Goal: Task Accomplishment & Management: Use online tool/utility

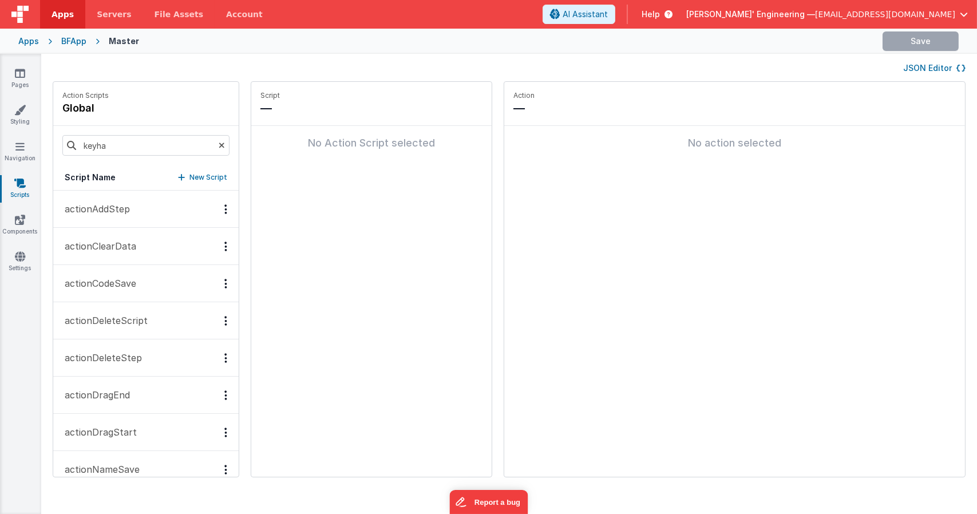
click at [913, 66] on button "JSON Editor" at bounding box center [935, 67] width 62 height 11
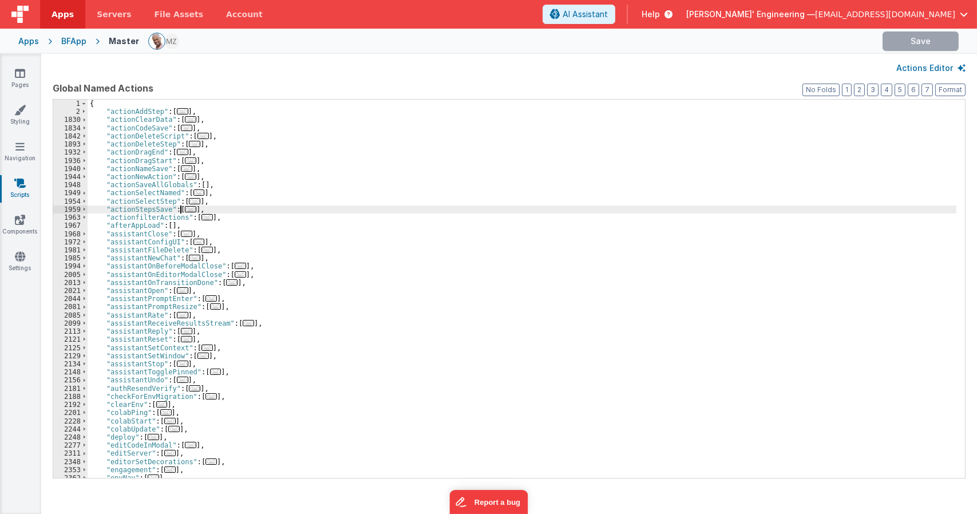
click at [179, 211] on div "{ "actionAddStep" : [ ... ] , "actionClearData" : [ ... ] , "actionCodeSave" : …" at bounding box center [522, 297] width 869 height 395
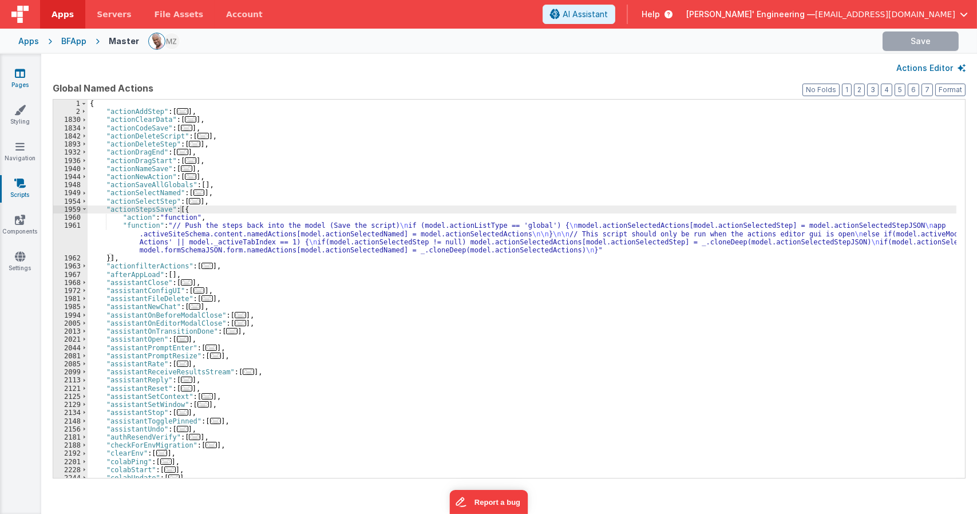
click at [19, 88] on link "Pages" at bounding box center [19, 79] width 41 height 23
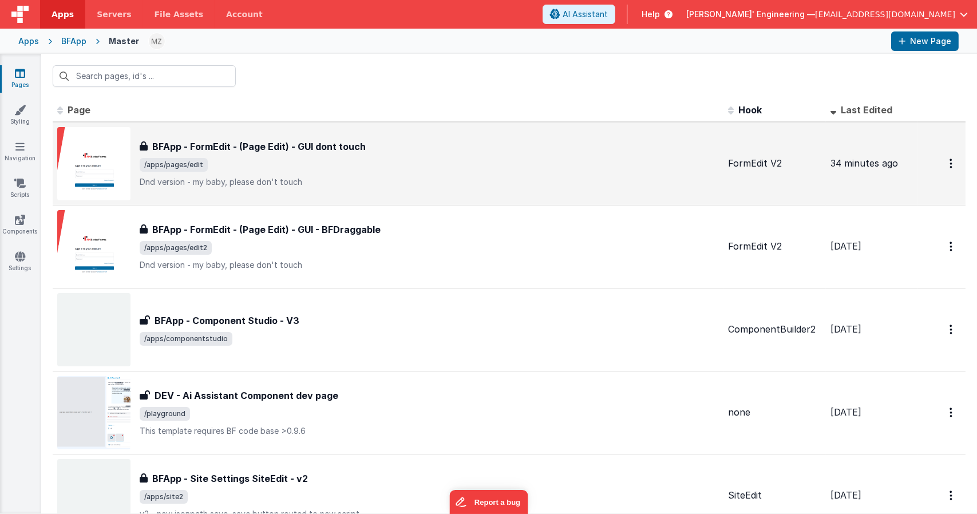
click at [258, 169] on span "/apps/pages/edit" at bounding box center [429, 165] width 579 height 14
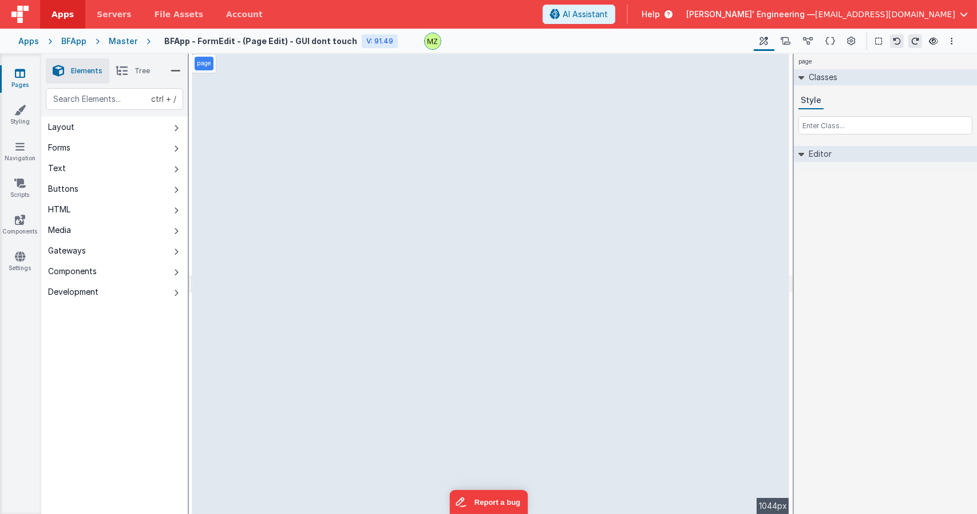
click at [849, 249] on div "page Classes Style Editor DEV: Focus DEV: builderToggleConditionalCSS DEV: Remo…" at bounding box center [885, 284] width 183 height 460
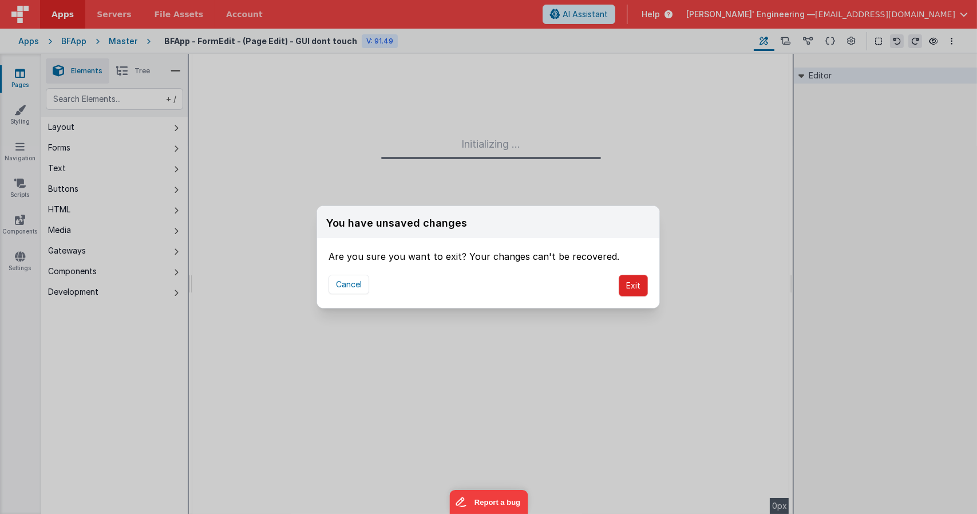
click at [622, 281] on button "Exit" at bounding box center [633, 286] width 29 height 22
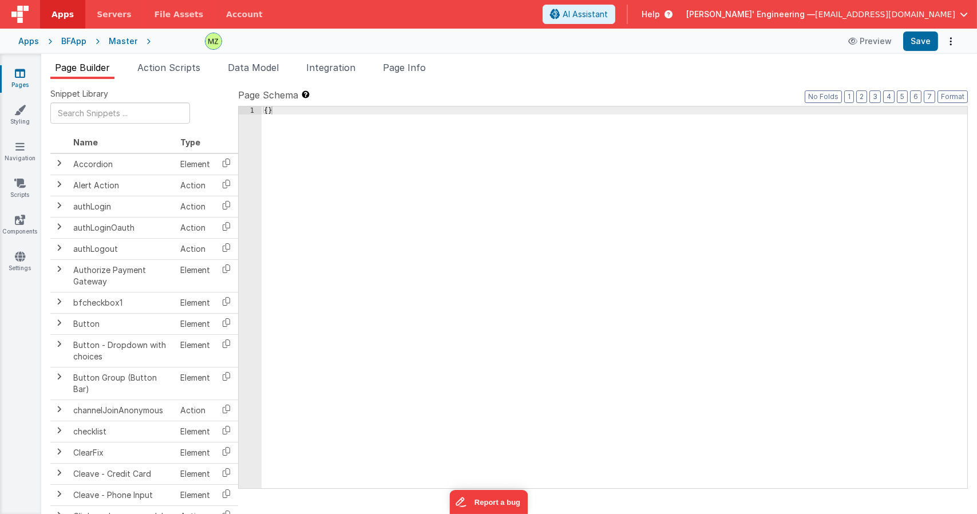
type input "FR_1C184000-F455-114B-BD4D-038E40A86302"
type textarea "Dnd version - my baby, please don't touch"
type input "FormEdit V2"
checkbox input "true"
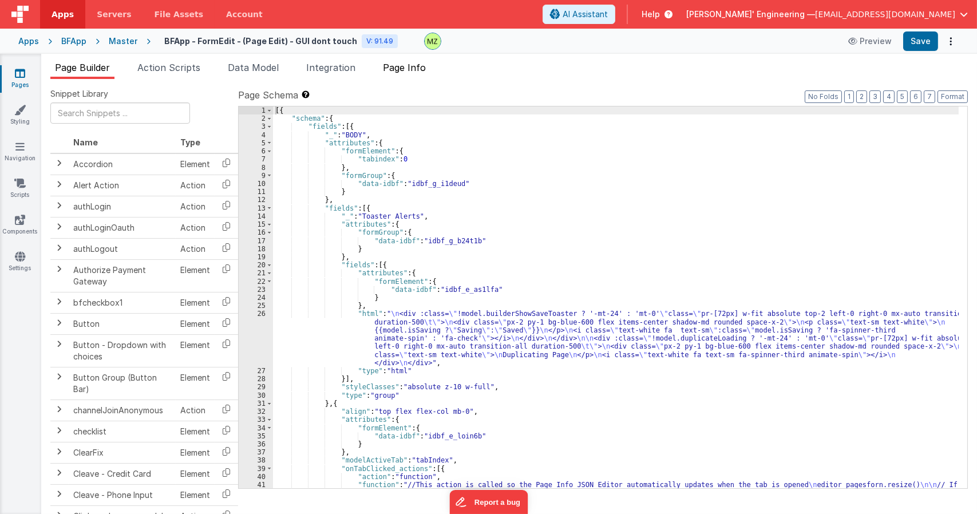
click at [393, 65] on span "Page Info" at bounding box center [404, 67] width 43 height 11
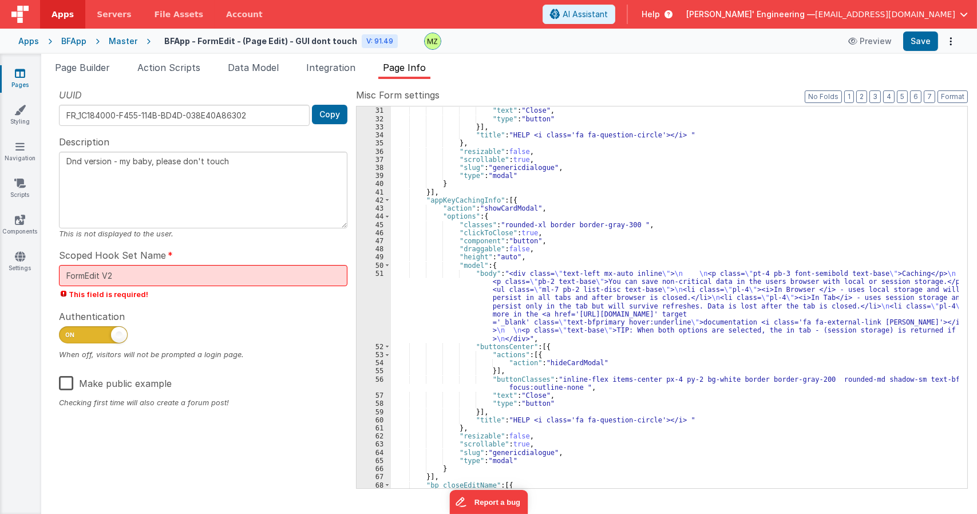
scroll to position [275, 0]
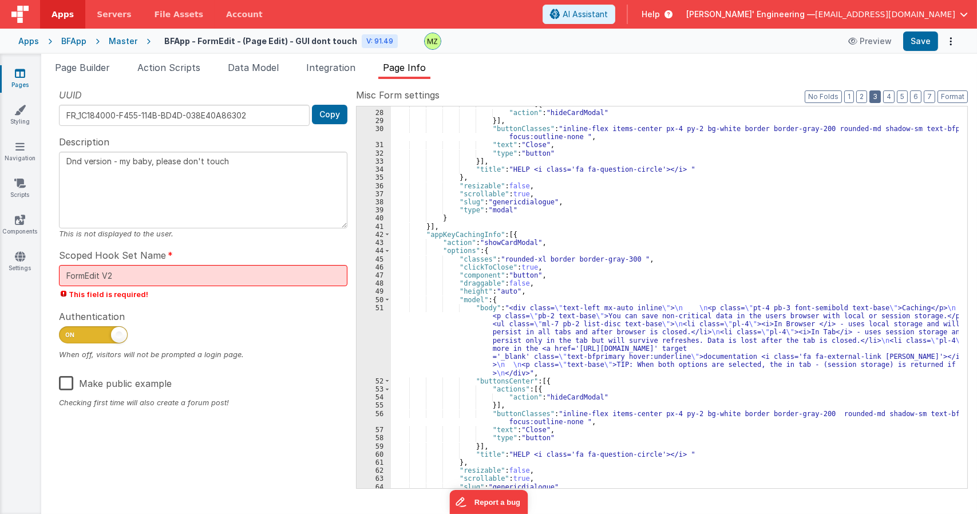
click at [877, 102] on button "3" at bounding box center [875, 96] width 11 height 13
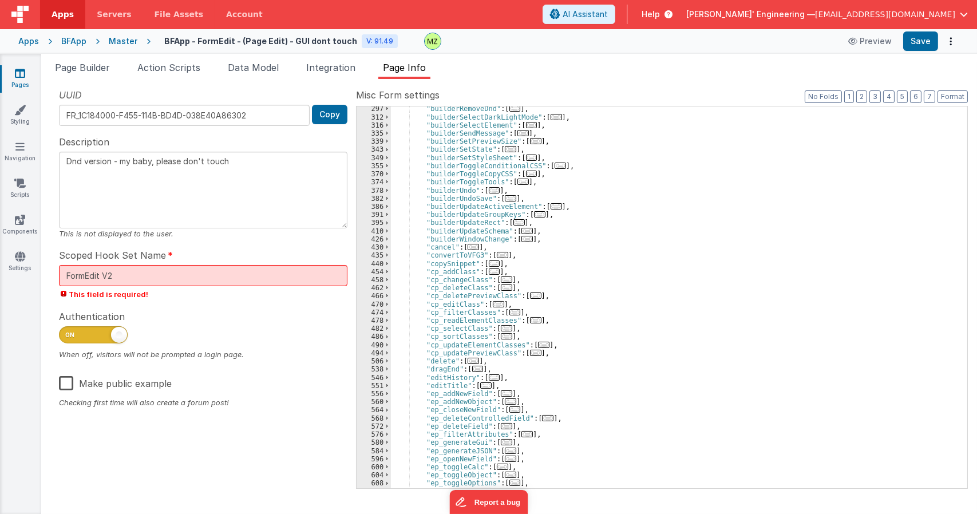
scroll to position [344, 0]
click at [652, 305] on div ""builderRemoveDnd" : [ ... ] , "builderSelectDarkLightMode" : [ ... ] , "builde…" at bounding box center [675, 304] width 568 height 398
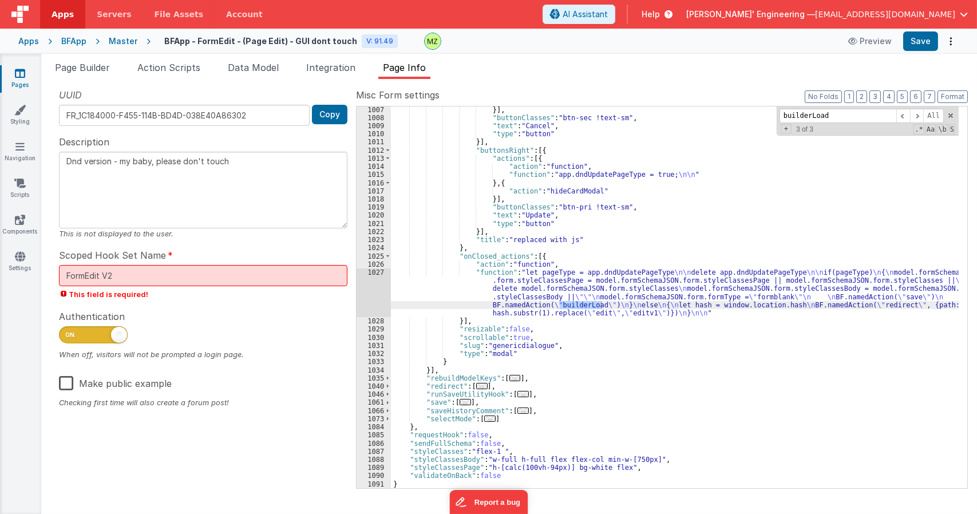
scroll to position [69, 0]
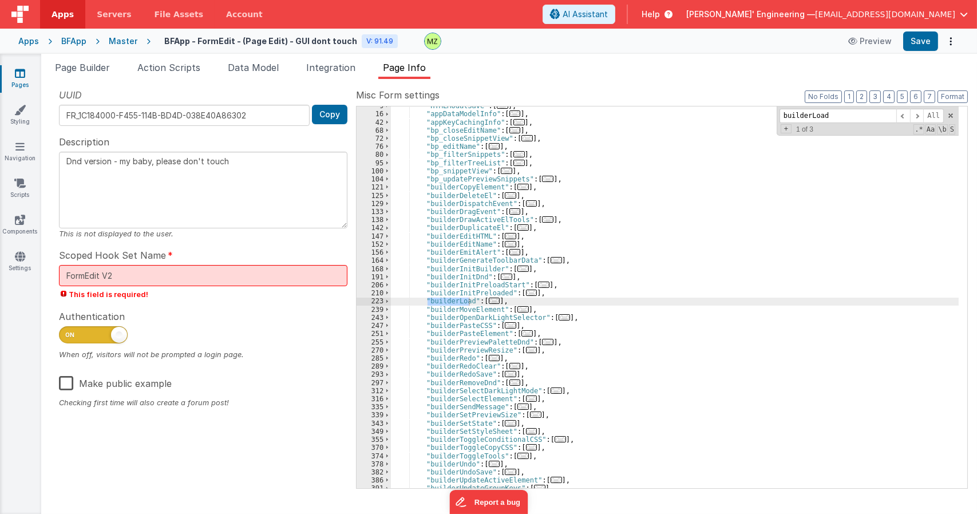
type input "builderLoad"
click at [489, 302] on span "..." at bounding box center [494, 301] width 11 height 6
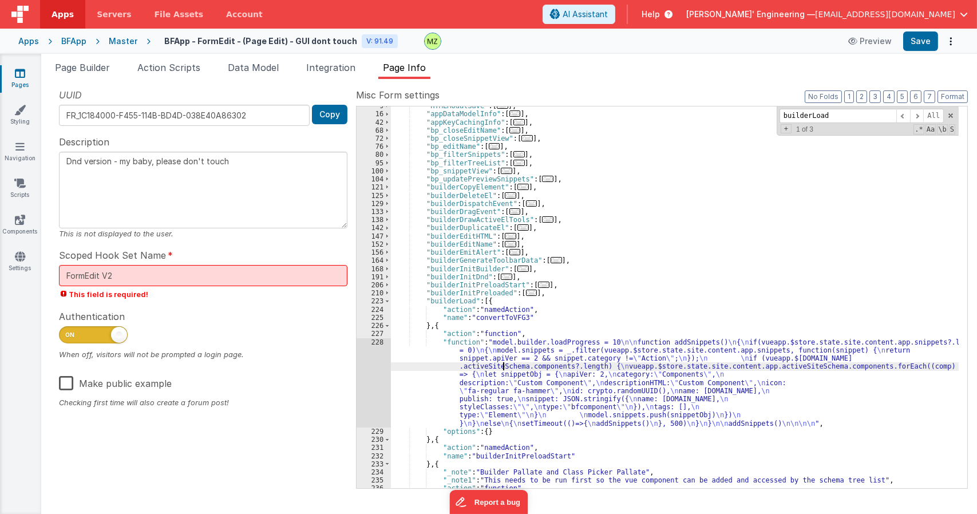
drag, startPoint x: 502, startPoint y: 364, endPoint x: 436, endPoint y: 365, distance: 65.9
click at [502, 364] on div ""HTMLModalSave" : [ ... ] , "appDataModelInfo" : [ ... ] , "appKeyCachingInfo" …" at bounding box center [675, 301] width 568 height 398
click at [370, 339] on div "228" at bounding box center [374, 382] width 34 height 89
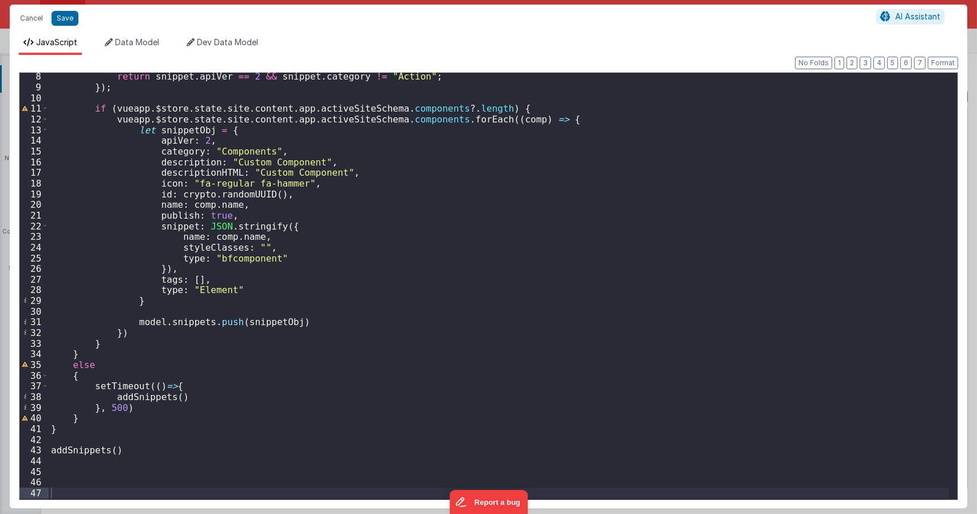
scroll to position [75, 0]
click at [23, 23] on button "Cancel" at bounding box center [31, 18] width 34 height 16
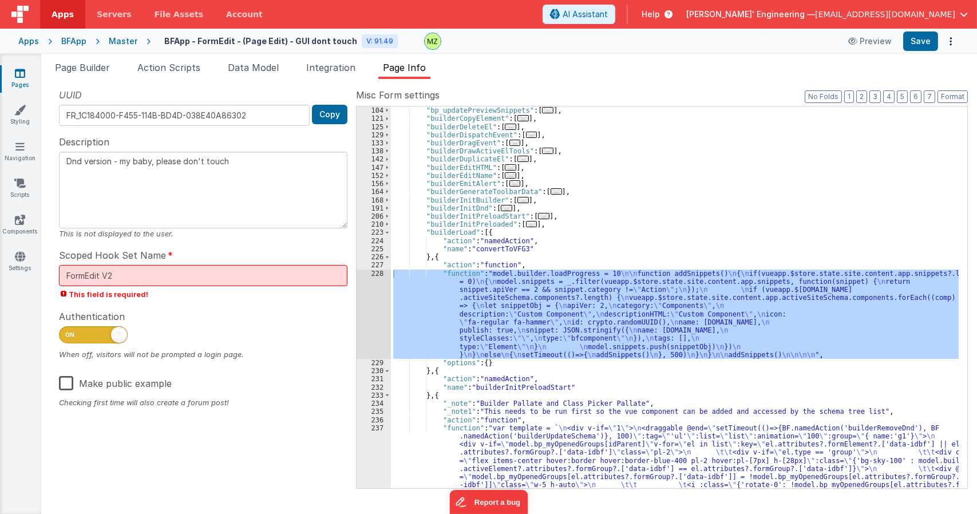
scroll to position [241, 0]
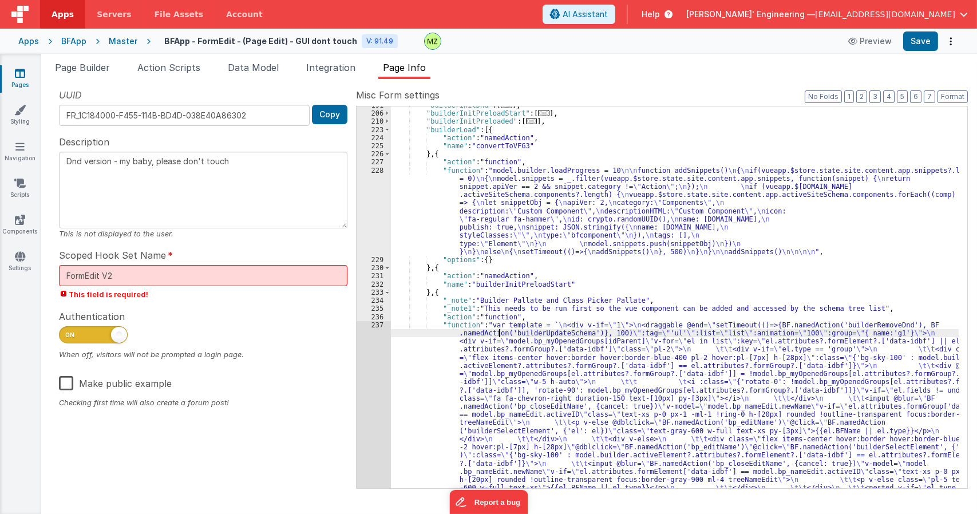
drag, startPoint x: 499, startPoint y: 332, endPoint x: 481, endPoint y: 335, distance: 18.1
click at [499, 332] on div ""builderInitDnd" : [ ... ] , "builderInitPreloadStart" : [ ... ] , "builderInit…" at bounding box center [675, 422] width 568 height 642
click at [380, 327] on div "237" at bounding box center [374, 447] width 34 height 253
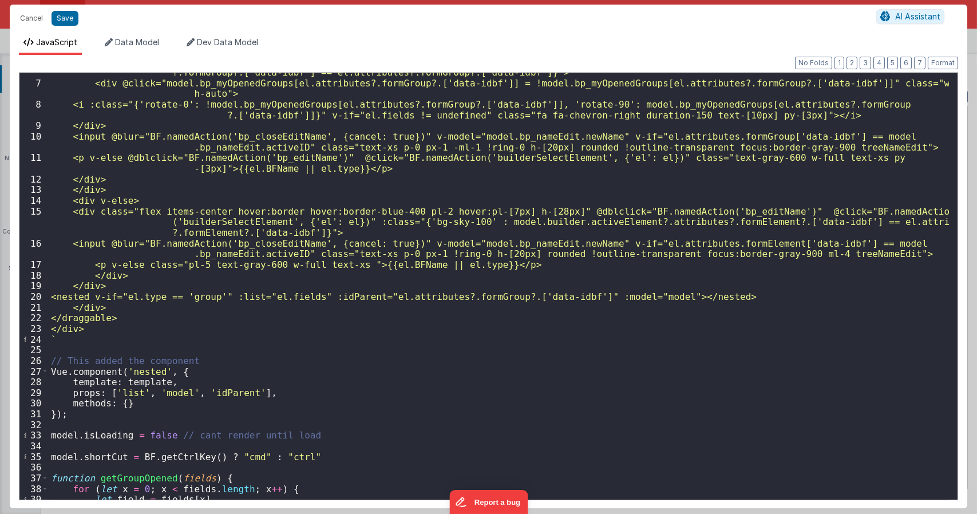
scroll to position [0, 0]
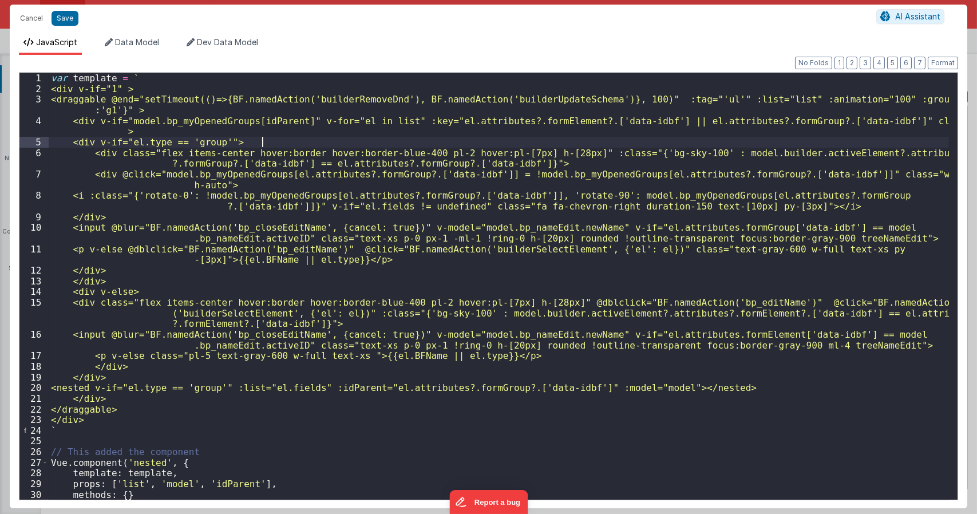
click at [263, 145] on div "var template = ` <div v-if="1" > <draggable @end="setTimeout(()=>{BF.namedActio…" at bounding box center [499, 297] width 901 height 448
paste textarea
click at [326, 139] on div "var template = ` <div v-if="1" > <draggable @end="setTimeout(()=>{BF.namedActio…" at bounding box center [499, 297] width 901 height 448
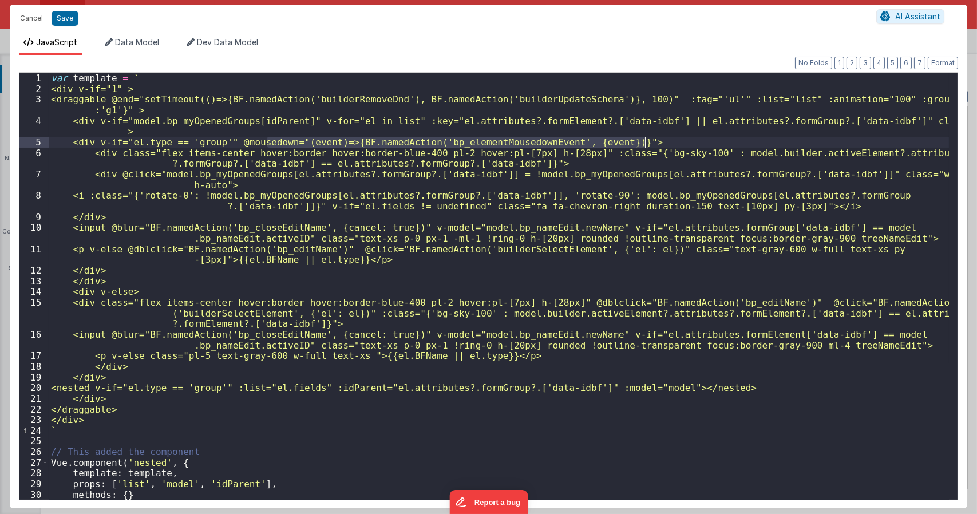
drag, startPoint x: 267, startPoint y: 143, endPoint x: 654, endPoint y: 140, distance: 387.1
click at [644, 139] on div "var template = ` <div v-if="1" > <draggable @end="setTimeout(()=>{BF.namedActio…" at bounding box center [499, 297] width 901 height 448
click at [168, 290] on div "var template = ` <div v-if="1" > <draggable @end="setTimeout(()=>{BF.namedActio…" at bounding box center [499, 297] width 901 height 448
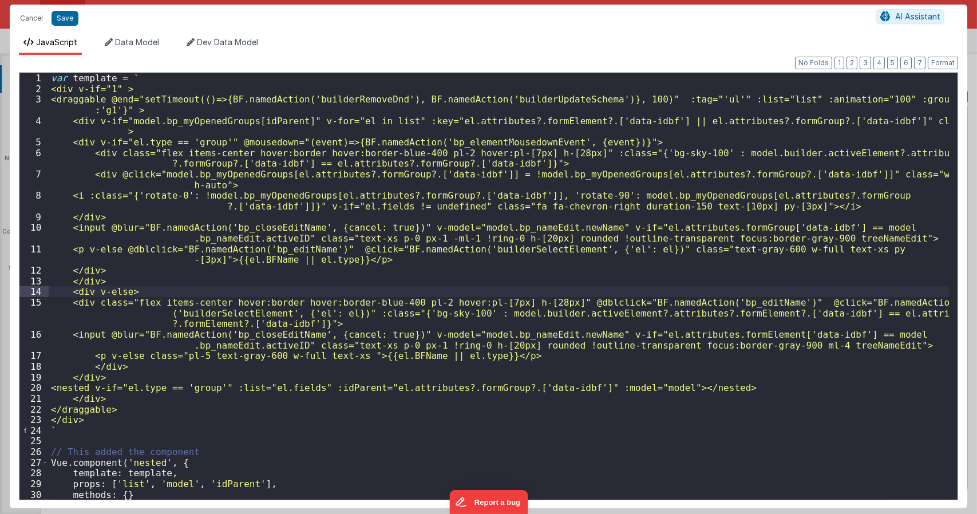
click at [157, 302] on div "var template = ` <div v-if="1" > <draggable @end="setTimeout(()=>{BF.namedActio…" at bounding box center [499, 297] width 901 height 448
paste textarea
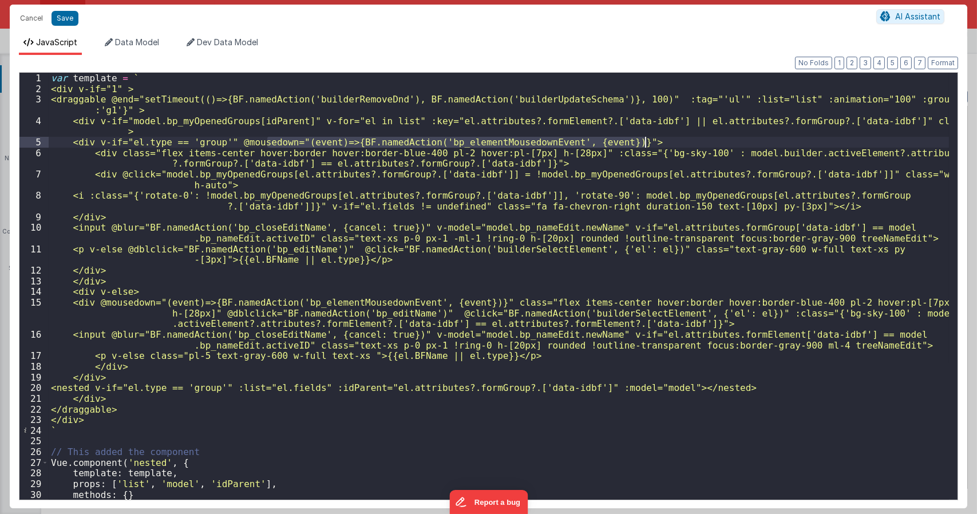
drag, startPoint x: 266, startPoint y: 142, endPoint x: 644, endPoint y: 142, distance: 377.9
click at [646, 140] on div "var template = ` <div v-if="1" > <draggable @end="setTimeout(()=>{BF.namedActio…" at bounding box center [499, 297] width 901 height 448
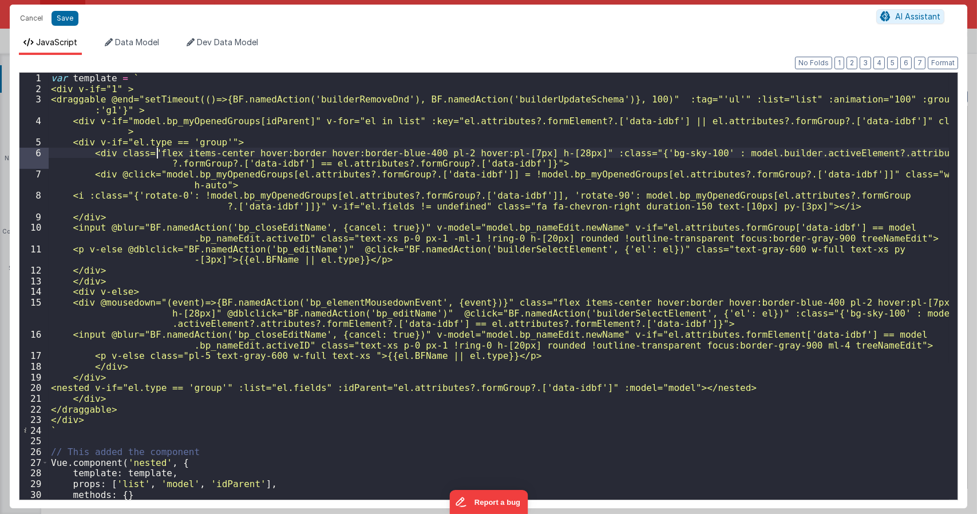
click at [157, 154] on div "var template = ` <div v-if="1" > <draggable @end="setTimeout(()=>{BF.namedActio…" at bounding box center [499, 297] width 901 height 448
paste textarea
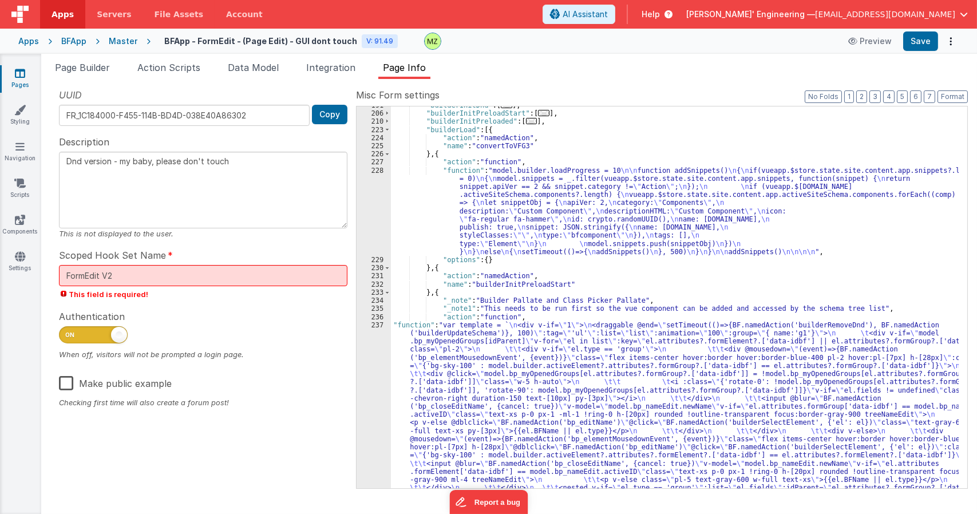
drag, startPoint x: 455, startPoint y: 348, endPoint x: 463, endPoint y: 309, distance: 39.1
click at [455, 348] on div ""builderInitDnd" : [ ... ] , "builderInitPreloadStart" : [ ... ] , "builderInit…" at bounding box center [675, 414] width 568 height 626
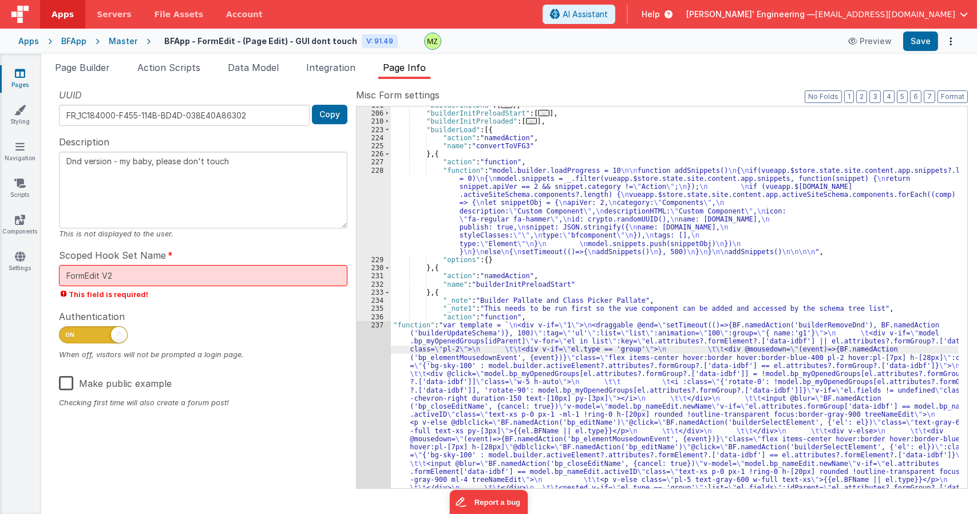
click at [423, 356] on div ""builderInitDnd" : [ ... ] , "builderInitPreloadStart" : [ ... ] , "builderInit…" at bounding box center [675, 414] width 568 height 626
click at [376, 327] on div "237" at bounding box center [374, 439] width 34 height 236
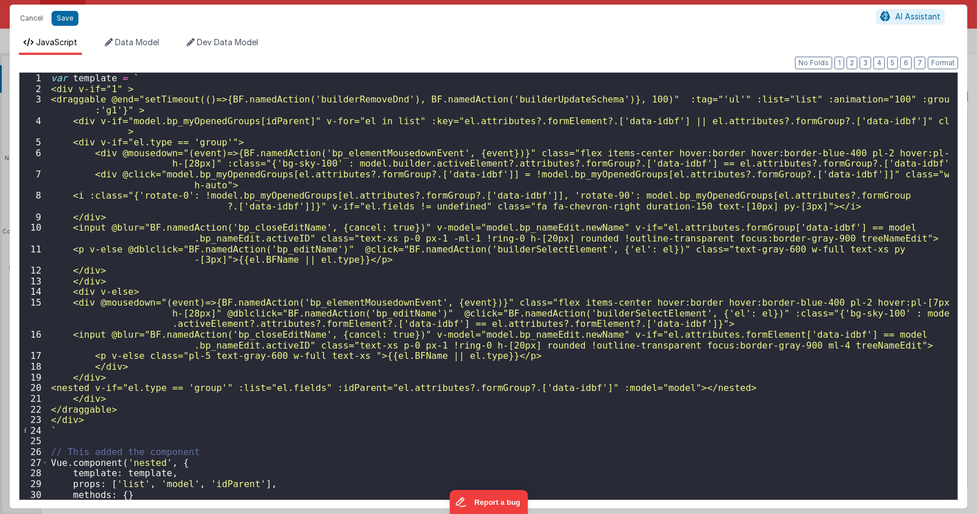
click at [424, 302] on div "var template = ` <div v-if="1" > <draggable @end="setTimeout(()=>{BF.namedActio…" at bounding box center [499, 297] width 901 height 448
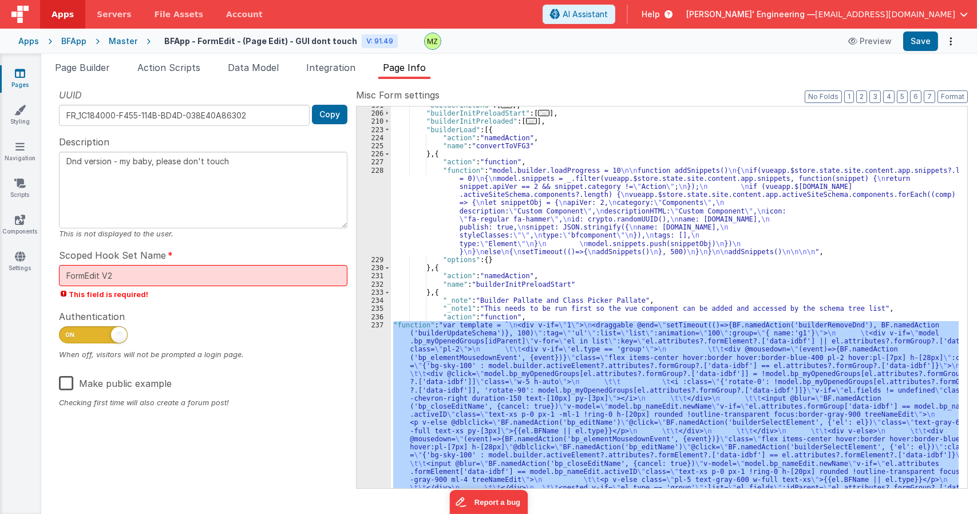
click at [540, 122] on div ""builderInitDnd" : [ ... ] , "builderInitPreloadStart" : [ ... ] , "builderInit…" at bounding box center [675, 414] width 568 height 626
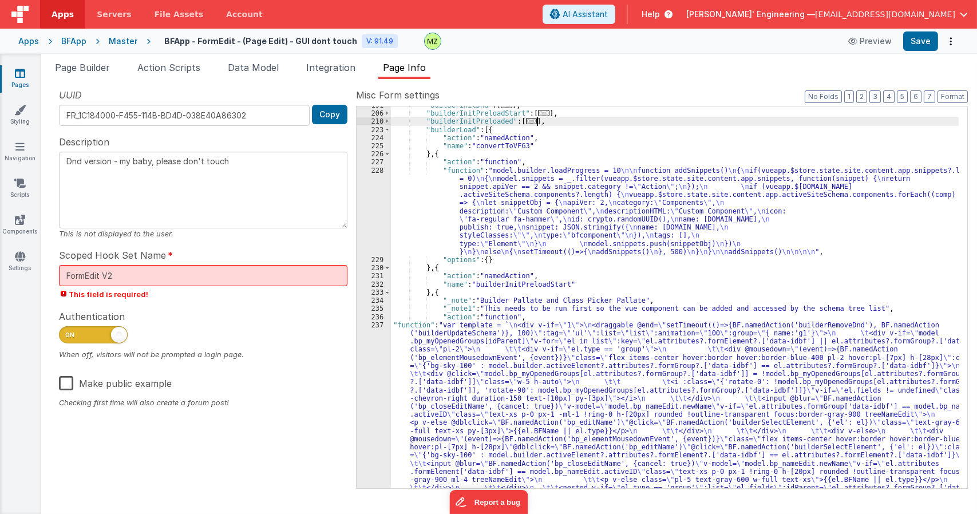
type textarea "Dnd version - my baby, please don't touch"
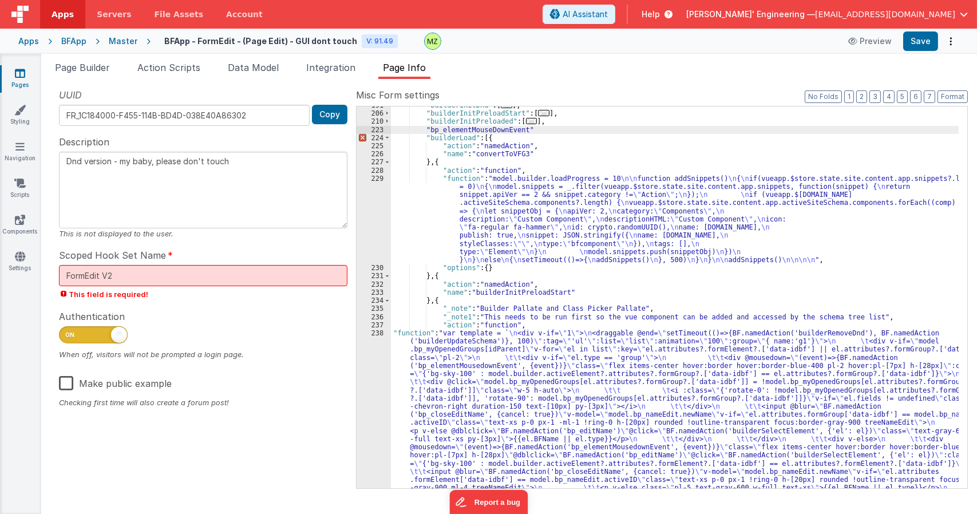
click at [481, 128] on div ""builderInitDnd" : [ ... ] , "builderInitPreloadStart" : [ ... ] , "builderInit…" at bounding box center [675, 414] width 568 height 626
click at [462, 396] on div ""builderInitDnd" : [ ... ] , "builderInitPreloadStart" : [ ... ] , "builderInit…" at bounding box center [675, 414] width 568 height 626
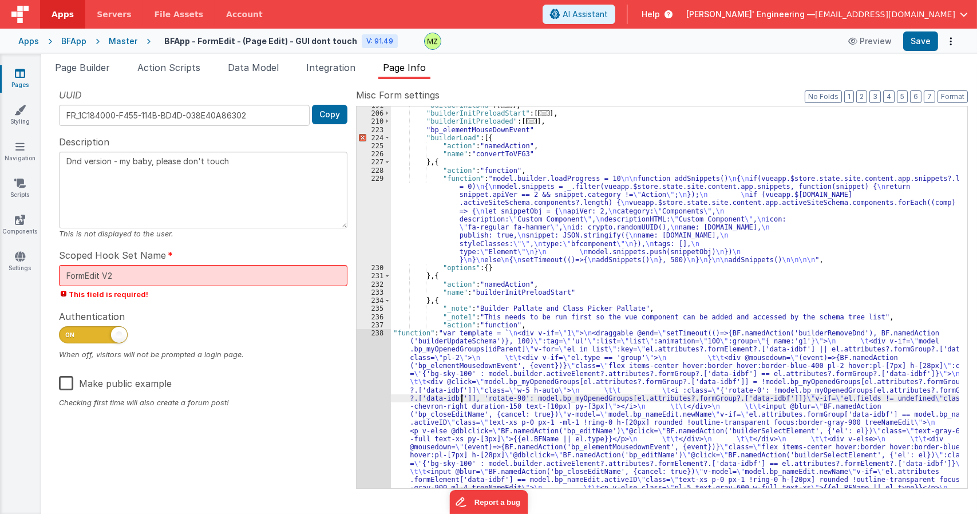
click at [371, 336] on div "238" at bounding box center [374, 447] width 34 height 236
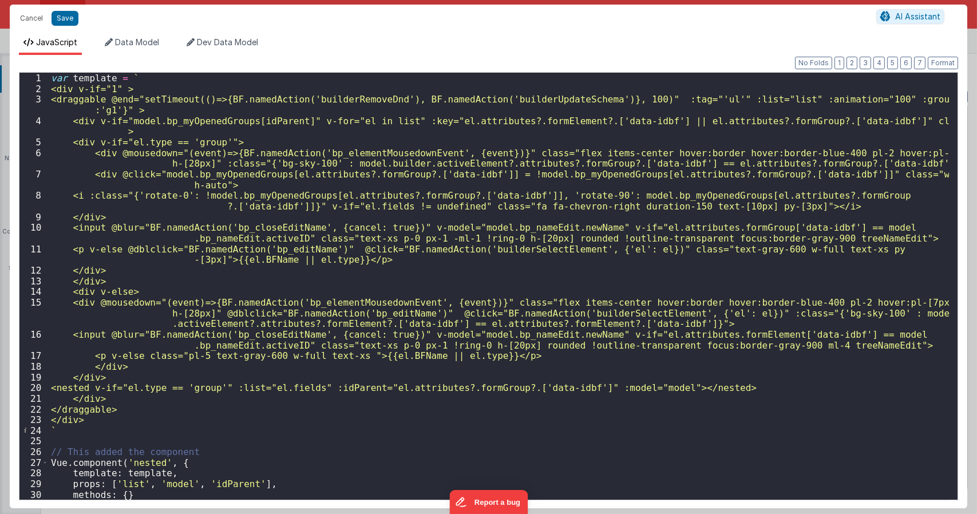
click at [395, 152] on div "var template = ` <div v-if="1" > <draggable @end="setTimeout(()=>{BF.namedActio…" at bounding box center [499, 297] width 901 height 448
click at [401, 299] on div "var template = ` <div v-if="1" > <draggable @end="setTimeout(()=>{BF.namedActio…" at bounding box center [499, 297] width 901 height 448
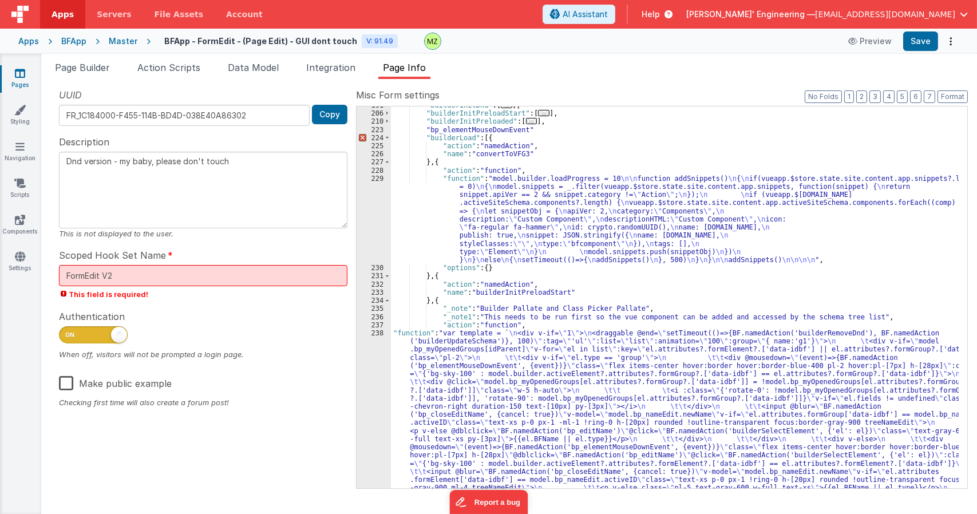
click at [526, 131] on div ""builderInitDnd" : [ ... ] , "builderInitPreloadStart" : [ ... ] , "builderInit…" at bounding box center [675, 414] width 568 height 626
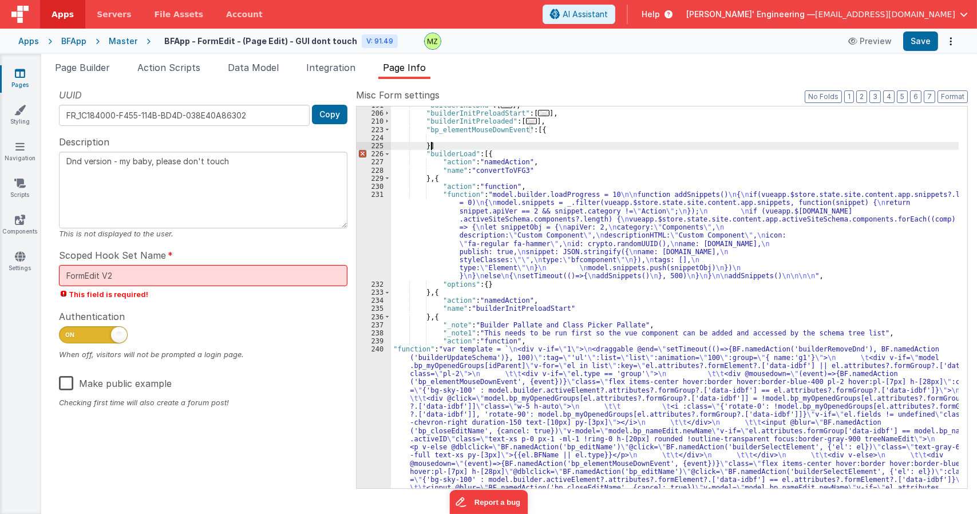
type textarea "Dnd version - my baby, please don't touch"
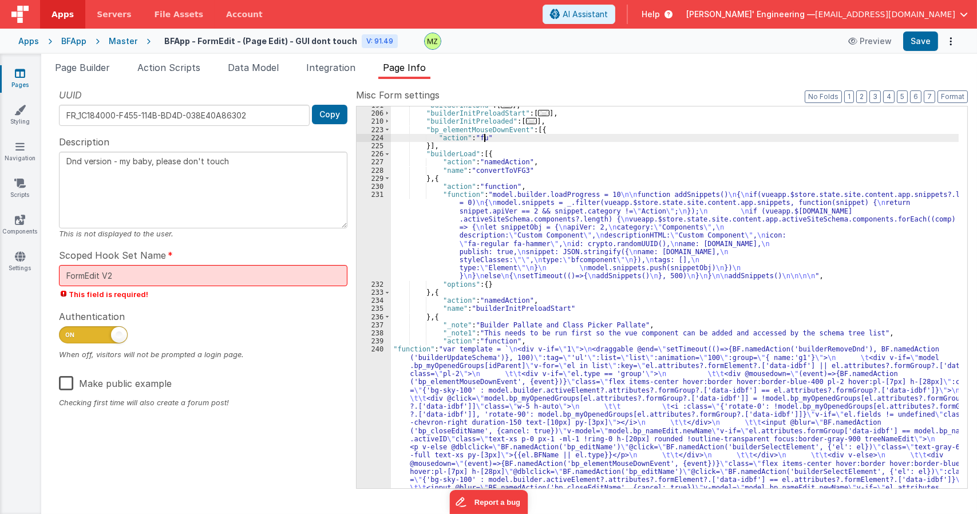
type textarea "Dnd version - my baby, please don't touch"
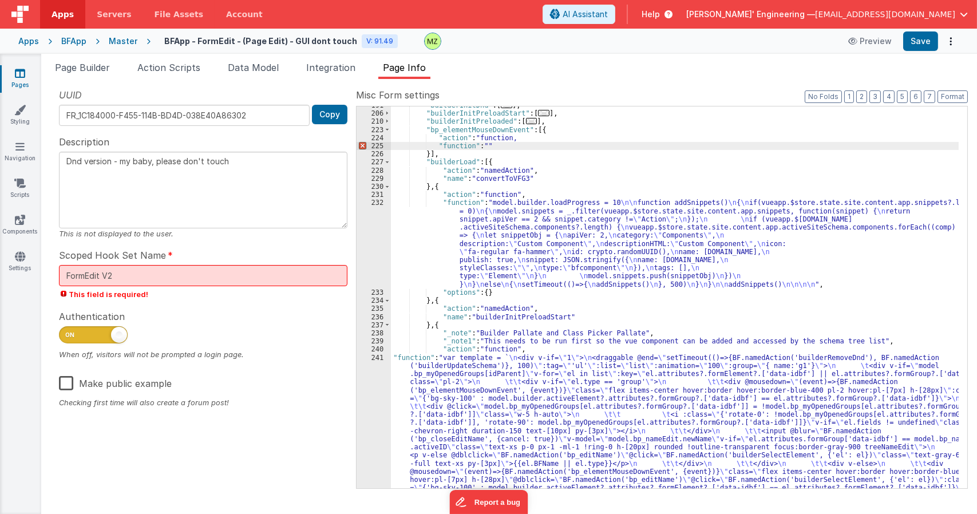
click at [506, 136] on div ""builderInitDnd" : [ ... ] , "builderInitPreloadStart" : [ ... ] , "builderInit…" at bounding box center [675, 414] width 568 height 626
type textarea "Dnd version - my baby, please don't touch"
click at [377, 144] on div "225" at bounding box center [374, 146] width 34 height 8
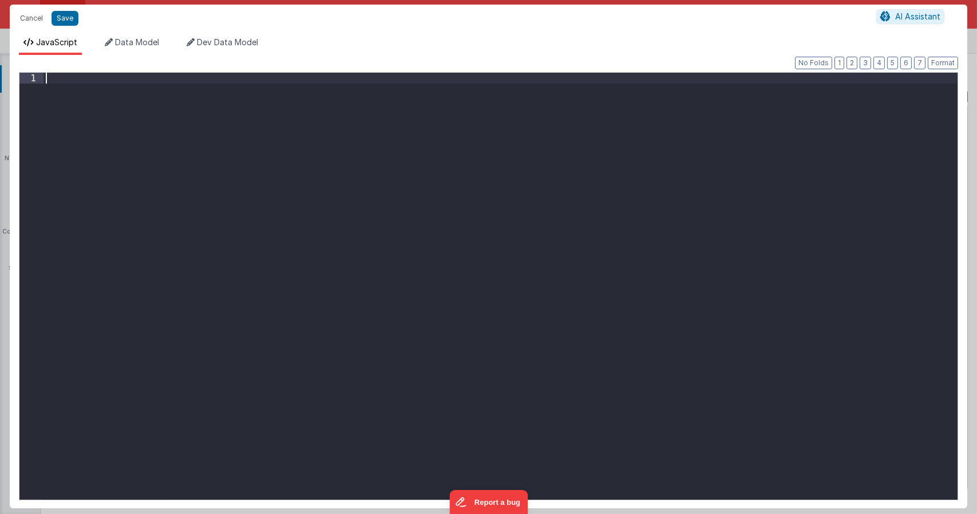
click at [328, 202] on div at bounding box center [501, 297] width 914 height 448
click at [163, 93] on div at bounding box center [501, 297] width 914 height 448
click at [131, 37] on li "Data Model" at bounding box center [132, 46] width 64 height 18
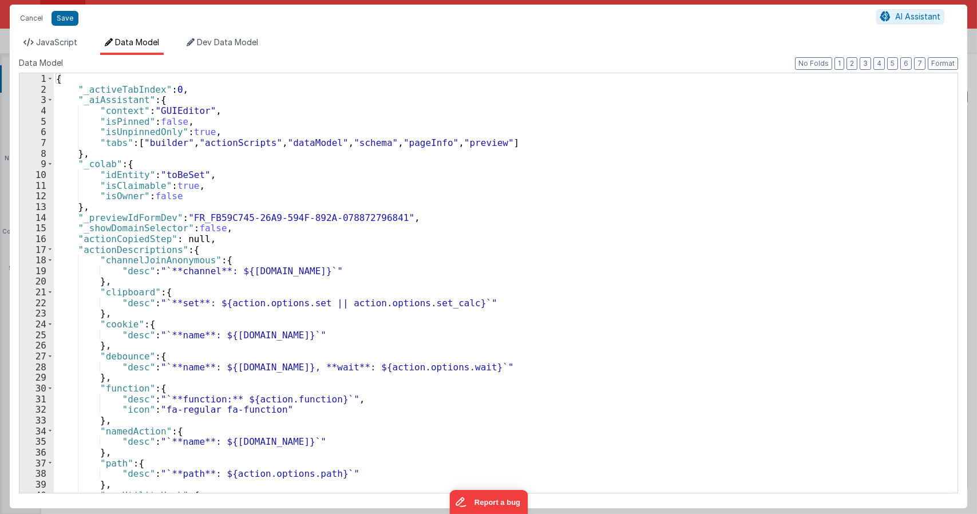
click at [67, 37] on li "JavaScript" at bounding box center [50, 46] width 63 height 18
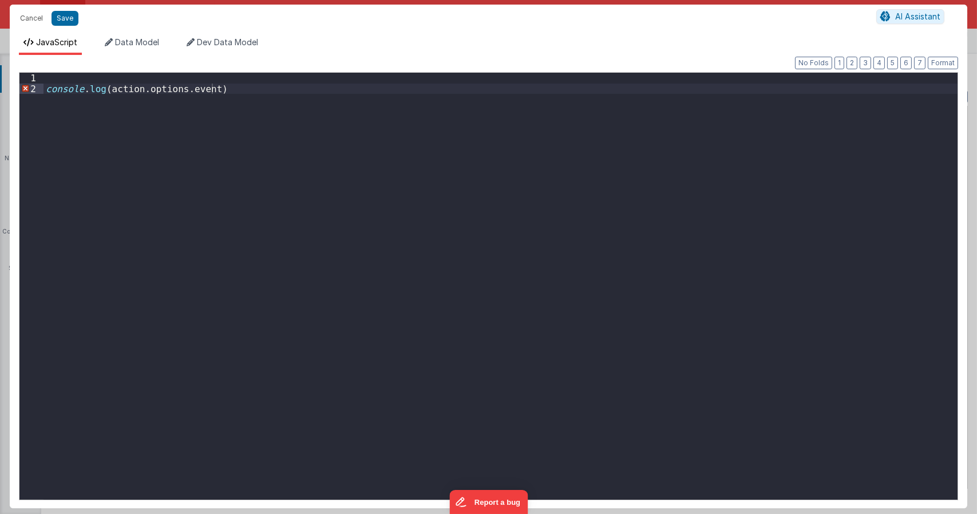
click at [230, 91] on div "console . log ( action . options . event )" at bounding box center [501, 297] width 914 height 448
type textarea "Dnd version - my baby, please don't touch"
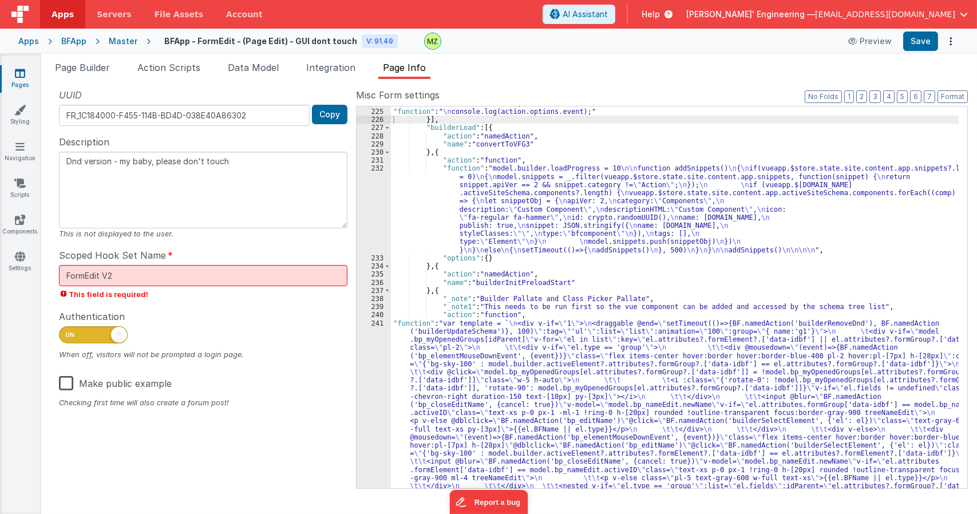
scroll to position [413, 0]
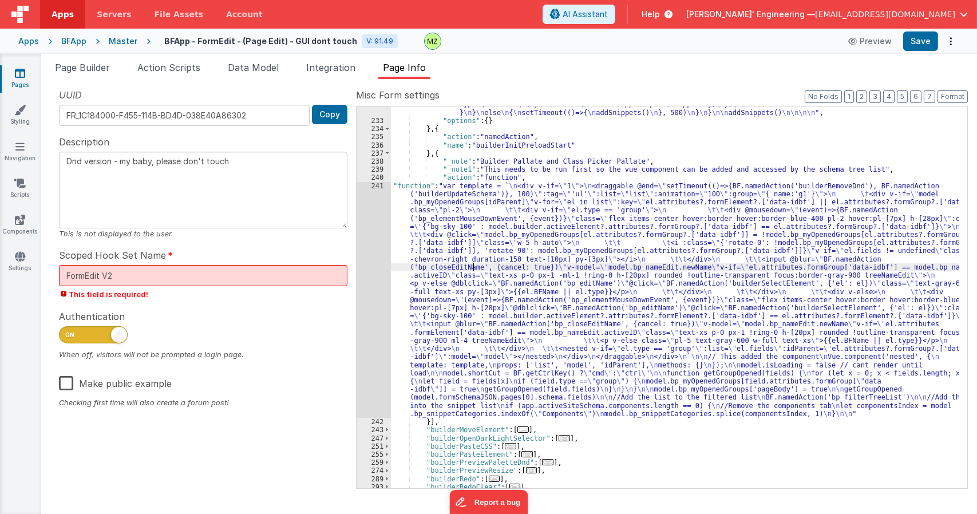
click at [474, 267] on div ""function" : "model.builder.loadProgress = 10 \n\n function addSnippets() \n { …" at bounding box center [675, 267] width 568 height 480
click at [381, 187] on div "241" at bounding box center [374, 300] width 34 height 236
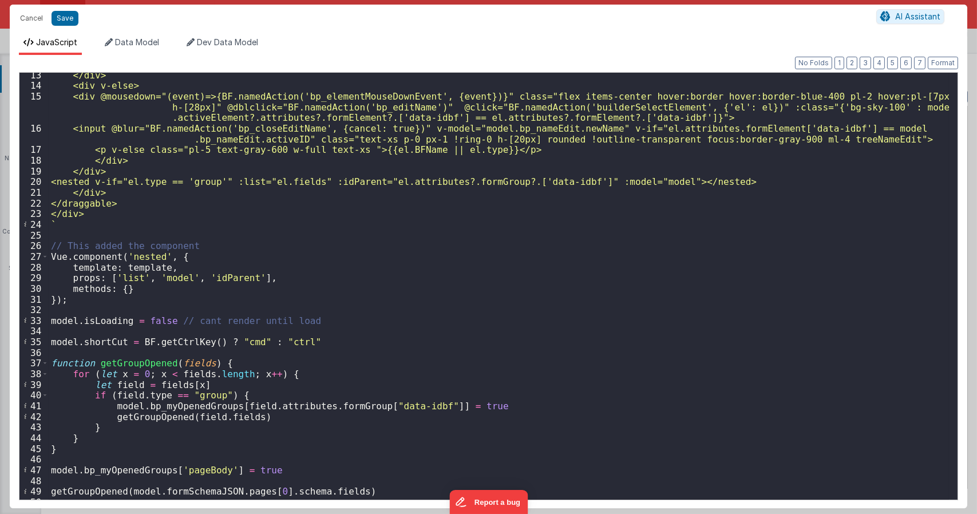
scroll to position [0, 0]
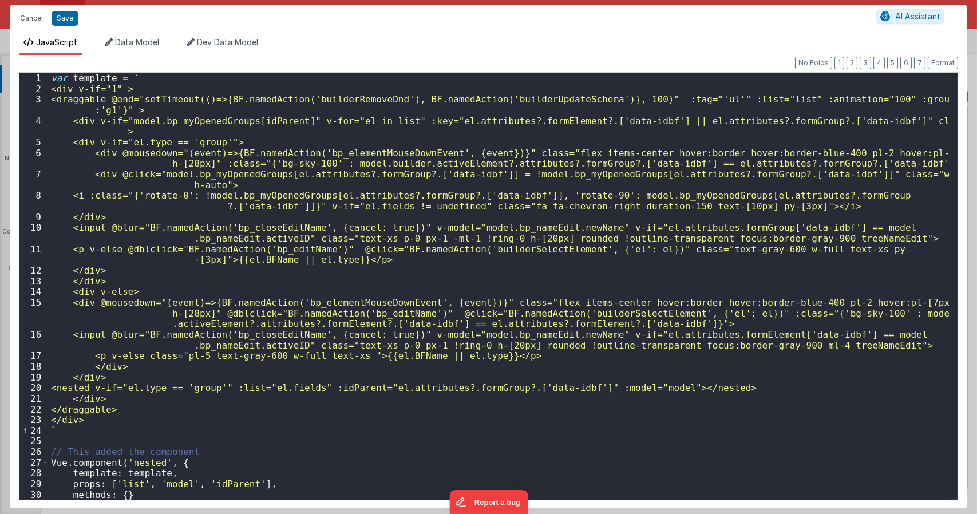
click at [267, 153] on div "var template = ` <div v-if="1" > <draggable @end="setTimeout(()=>{BF.namedActio…" at bounding box center [499, 297] width 901 height 448
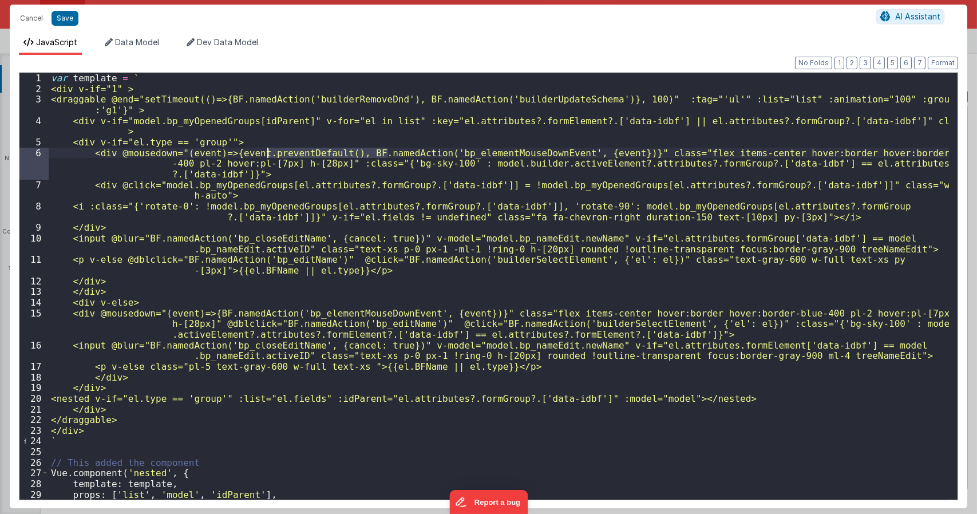
drag, startPoint x: 388, startPoint y: 153, endPoint x: 269, endPoint y: 153, distance: 119.1
click at [269, 153] on div "var template = ` <div v-if="1" > <draggable @end="setTimeout(()=>{BF.namedActio…" at bounding box center [499, 297] width 901 height 448
click at [268, 314] on div "var template = ` <div v-if="1" > <draggable @end="setTimeout(()=>{BF.namedActio…" at bounding box center [499, 297] width 901 height 448
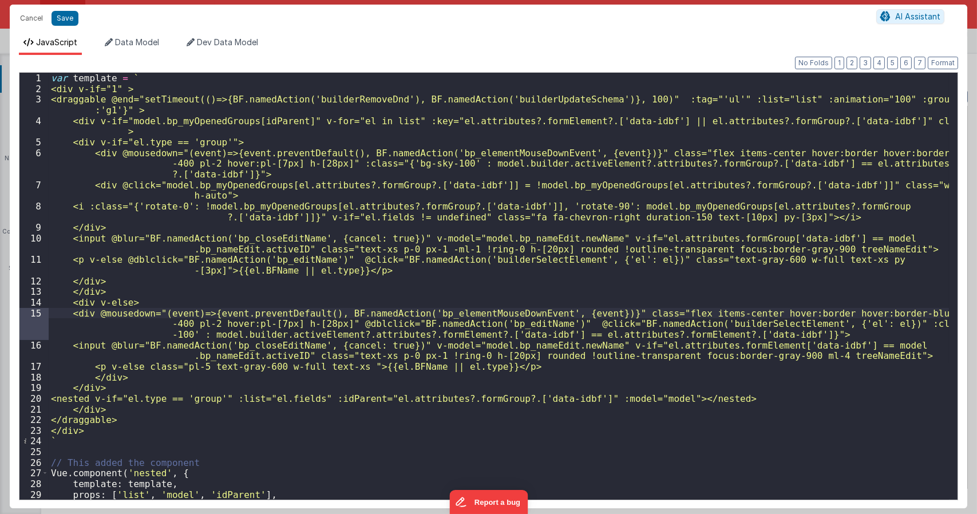
type textarea "Dnd version - my baby, please don't touch"
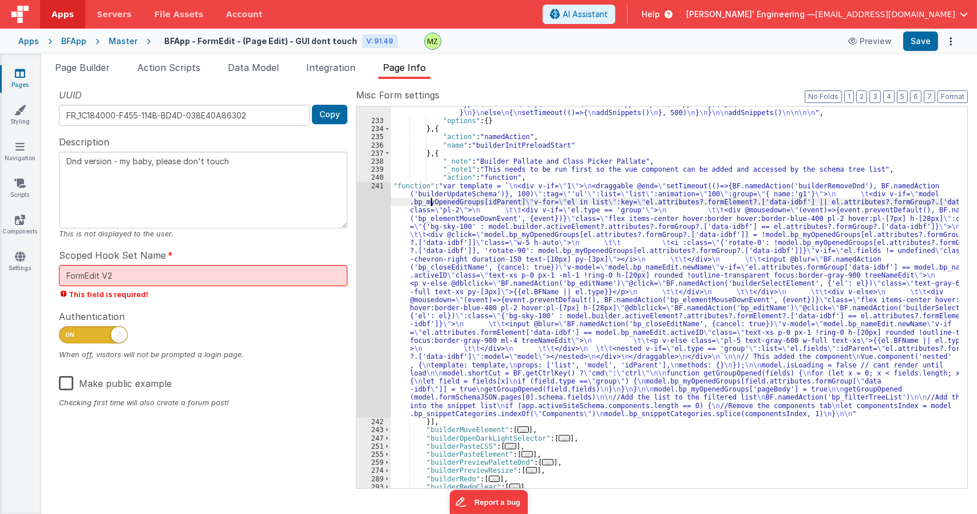
click at [431, 206] on div ""function" : "model.builder.loadProgress = 10 \n\n function addSnippets() \n { …" at bounding box center [675, 267] width 568 height 480
click at [428, 197] on div ""function" : "model.builder.loadProgress = 10 \n\n function addSnippets() \n { …" at bounding box center [675, 267] width 568 height 480
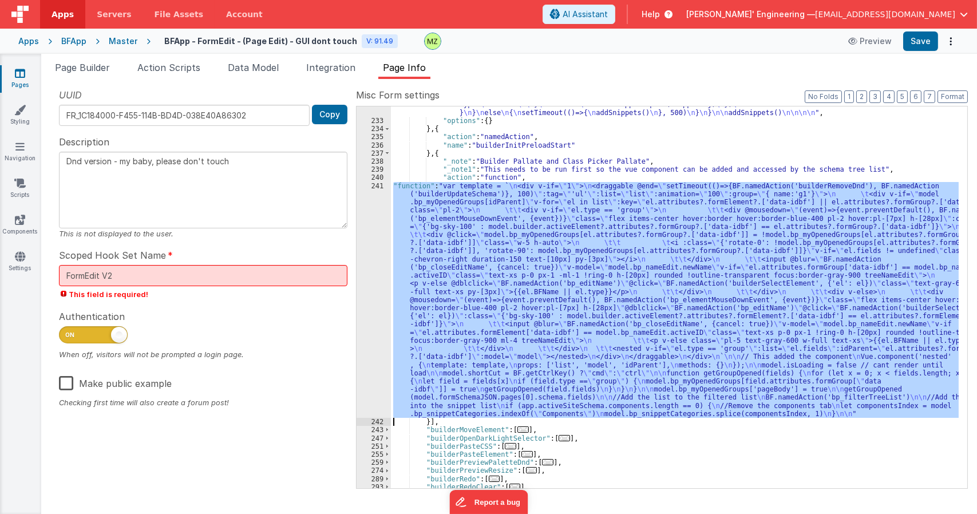
click at [382, 191] on div "241" at bounding box center [374, 300] width 34 height 236
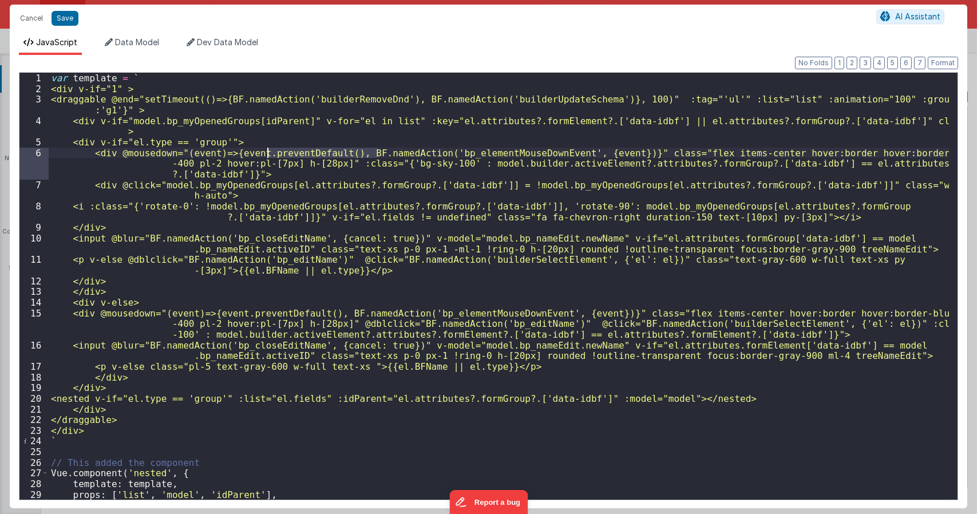
drag, startPoint x: 378, startPoint y: 155, endPoint x: 267, endPoint y: 154, distance: 110.5
click at [267, 154] on div "var template = ` <div v-if="1" > <draggable @end="setTimeout(()=>{BF.namedActio…" at bounding box center [499, 297] width 901 height 448
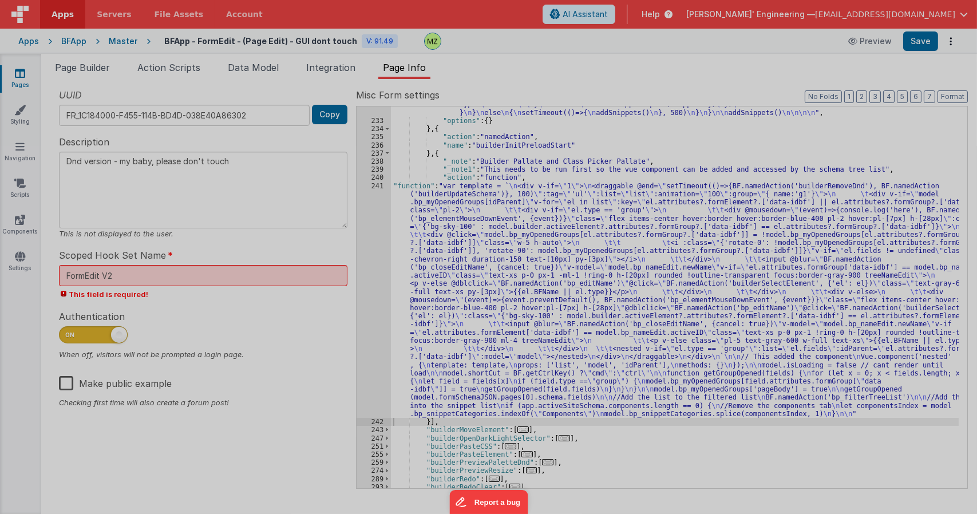
type textarea "Dnd version - my baby, please don't touch"
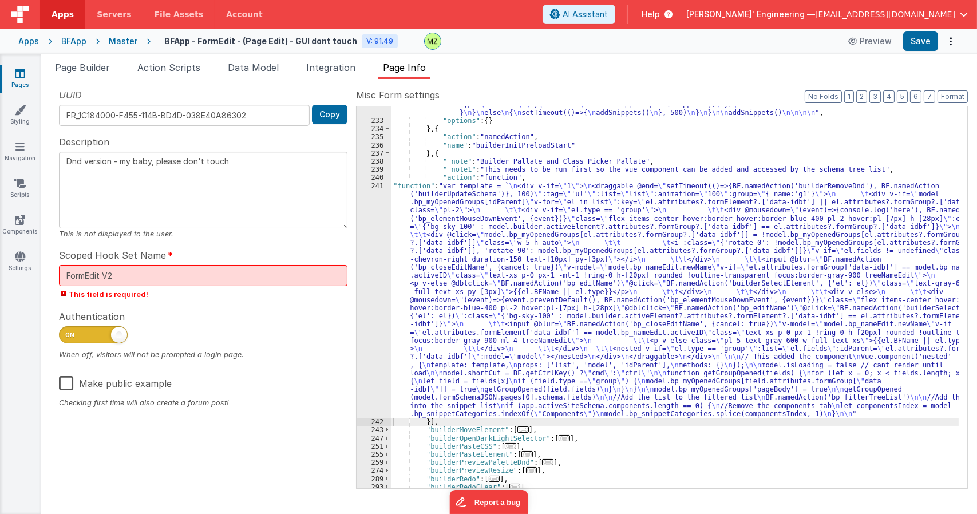
drag, startPoint x: 215, startPoint y: 9, endPoint x: 334, endPoint y: 155, distance: 188.5
click at [334, 153] on div "UUID FR_1C184000-F455-114B-BD4D-038E40A86302 Copy Description Dnd version - my …" at bounding box center [509, 288] width 918 height 400
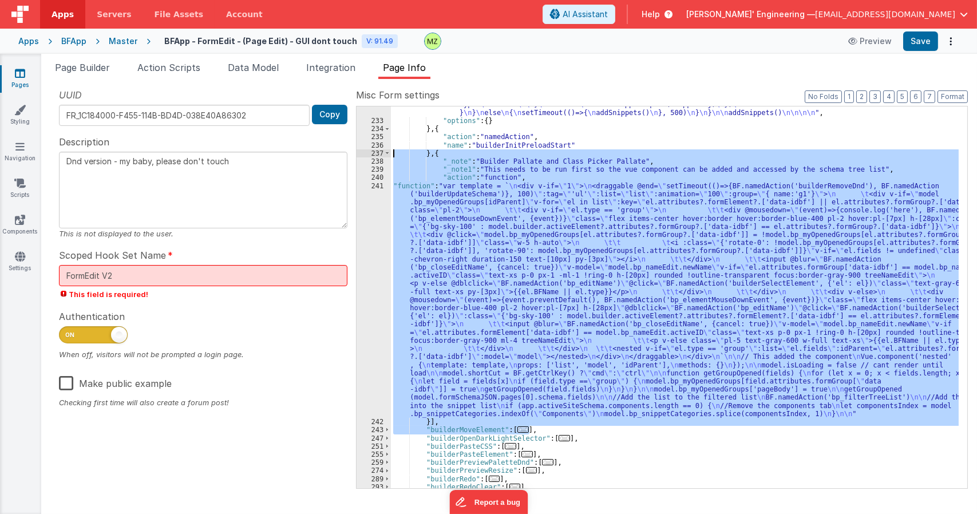
click at [366, 191] on div "241" at bounding box center [374, 300] width 34 height 236
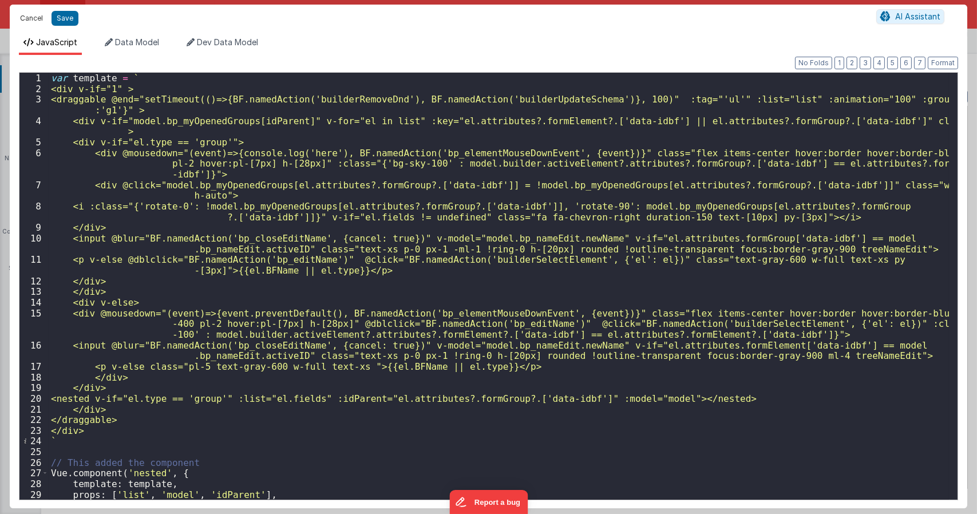
click at [31, 22] on button "Cancel" at bounding box center [31, 18] width 34 height 16
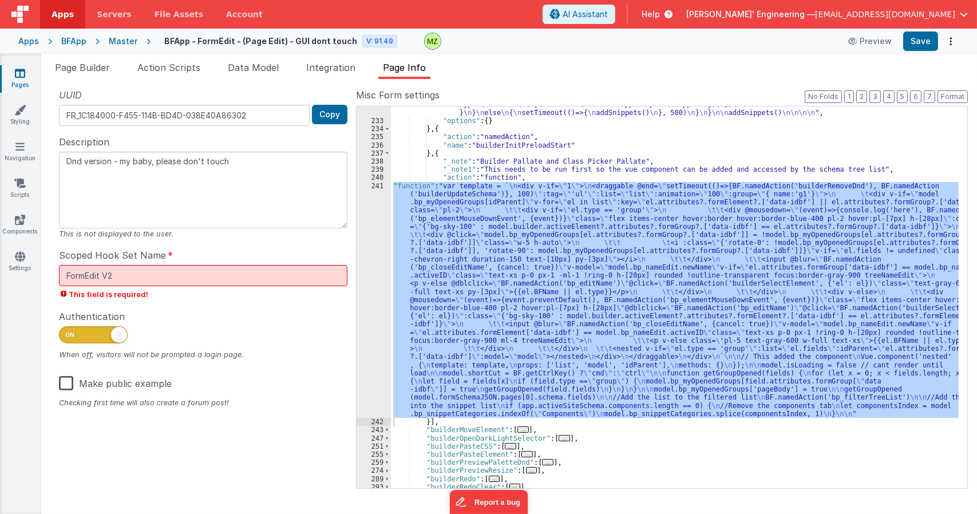
click at [515, 200] on div ""function" : "model.builder.loadProgress = 10 \n\n function addSnippets() \n { …" at bounding box center [675, 298] width 568 height 382
click at [362, 190] on div "241" at bounding box center [374, 300] width 34 height 236
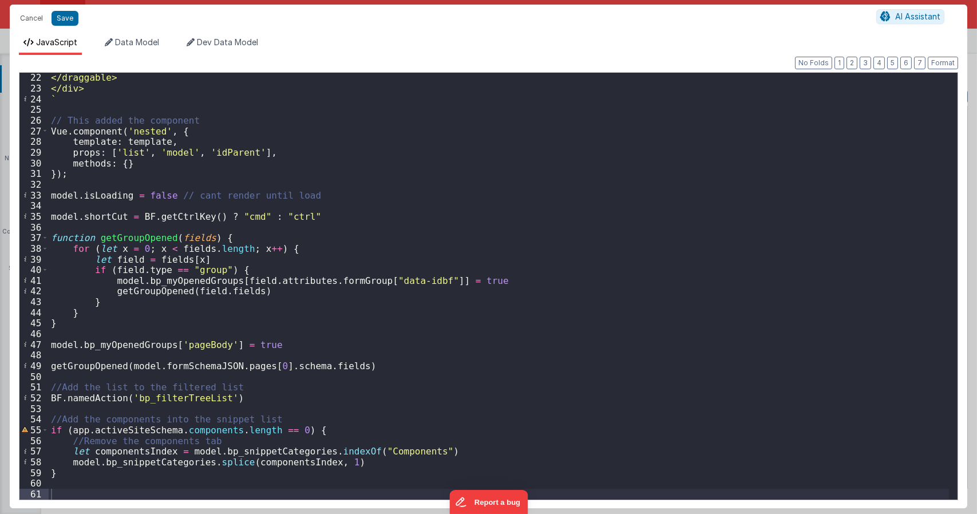
scroll to position [342, 0]
click at [29, 21] on button "Cancel" at bounding box center [31, 18] width 34 height 16
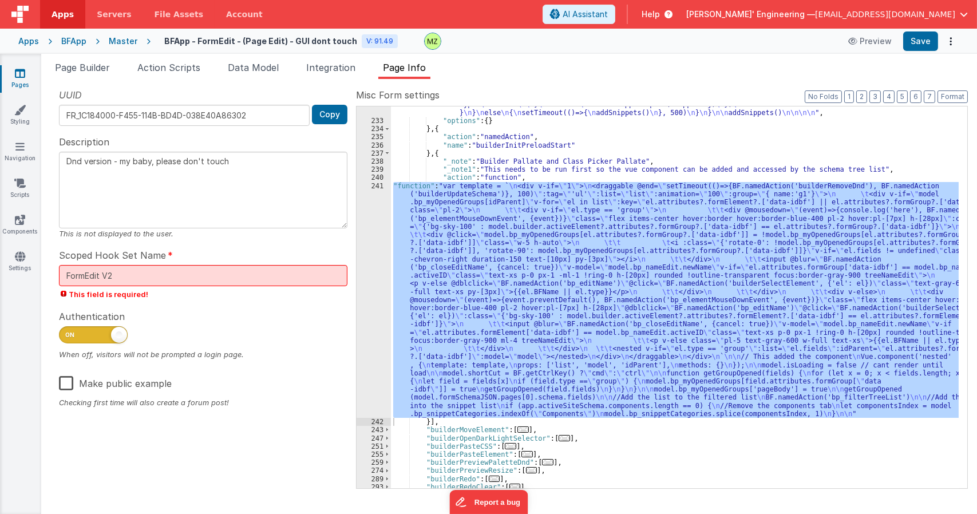
click at [511, 330] on div ""function" : "model.builder.loadProgress = 10 \n\n function addSnippets() \n { …" at bounding box center [675, 298] width 568 height 382
click at [373, 187] on div "241" at bounding box center [374, 300] width 34 height 236
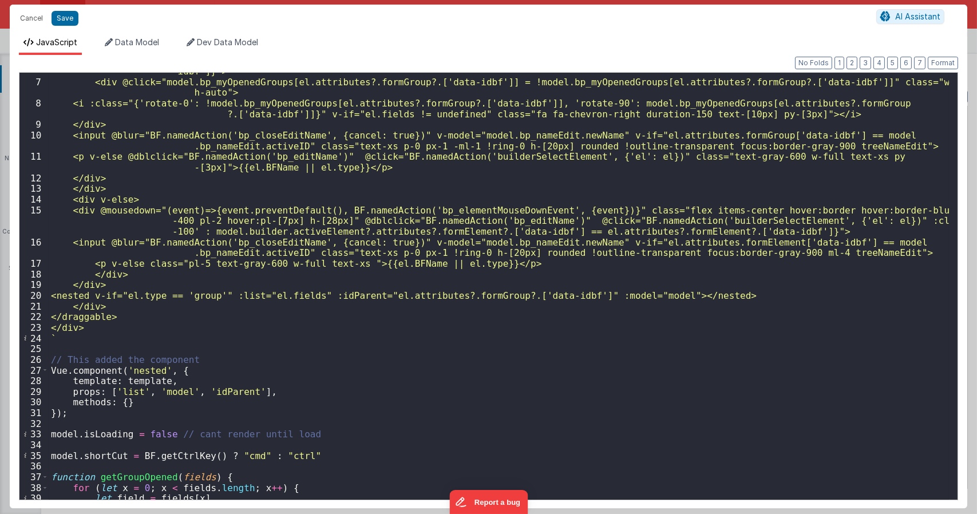
scroll to position [0, 0]
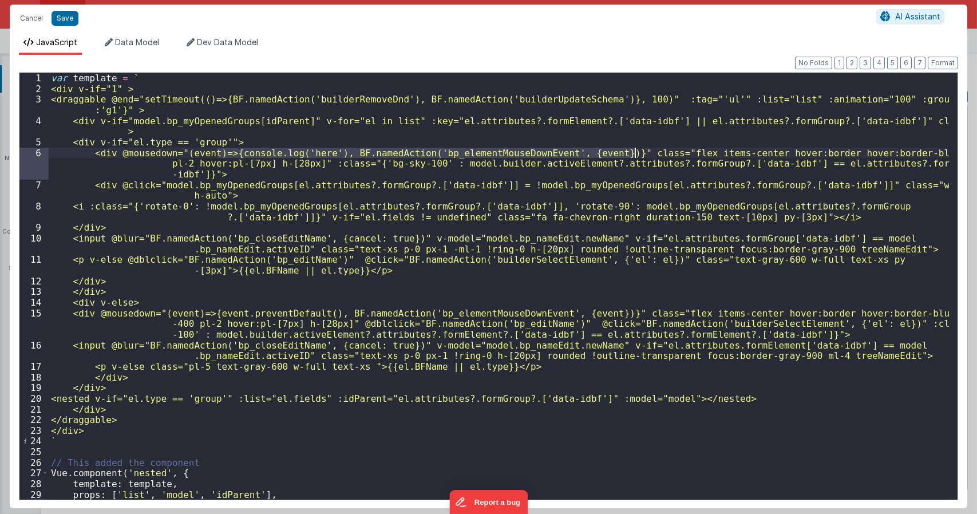
drag, startPoint x: 218, startPoint y: 152, endPoint x: 637, endPoint y: 155, distance: 419.7
click at [637, 155] on div "var template = ` <div v-if="1" > <draggable @end="setTimeout(()=>{BF.namedActio…" at bounding box center [499, 297] width 901 height 448
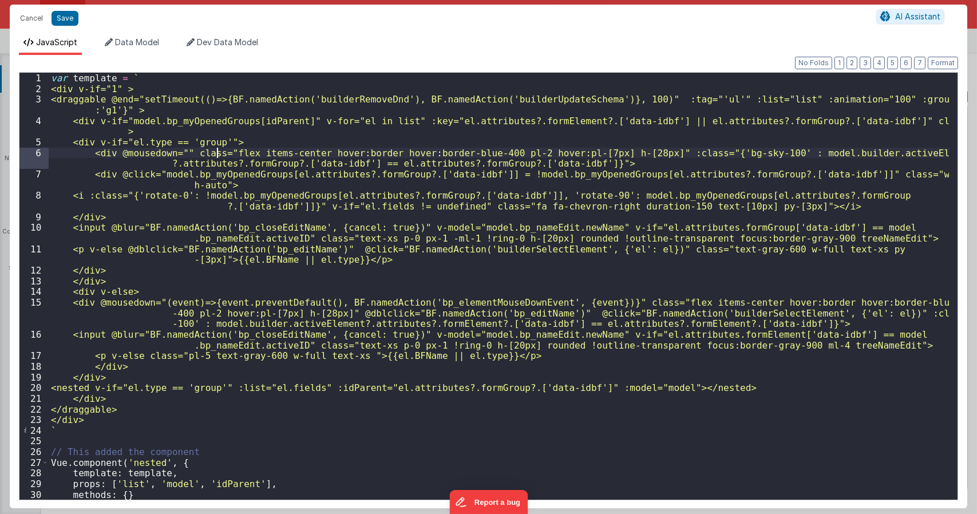
click at [216, 152] on div "var template = ` <div v-if="1" > <draggable @end="setTimeout(()=>{BF.namedActio…" at bounding box center [499, 297] width 901 height 448
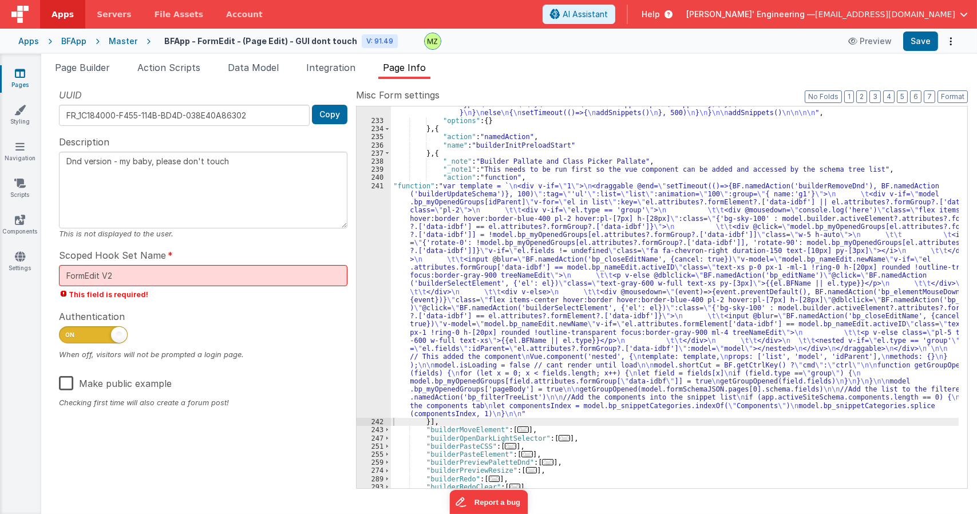
click at [413, 224] on div ""function" : "model.builder.loadProgress = 10 \n\n function addSnippets() \n { …" at bounding box center [675, 267] width 568 height 480
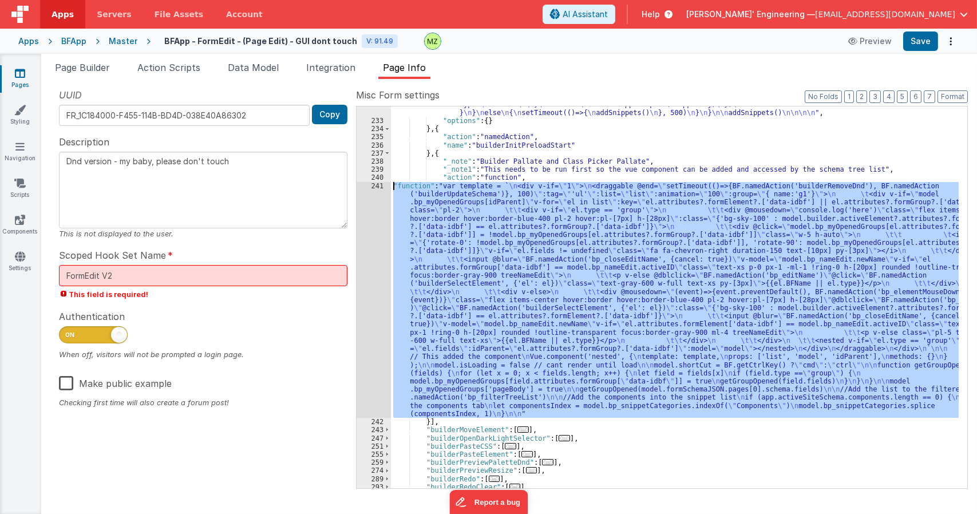
click at [378, 190] on div "241" at bounding box center [374, 300] width 34 height 236
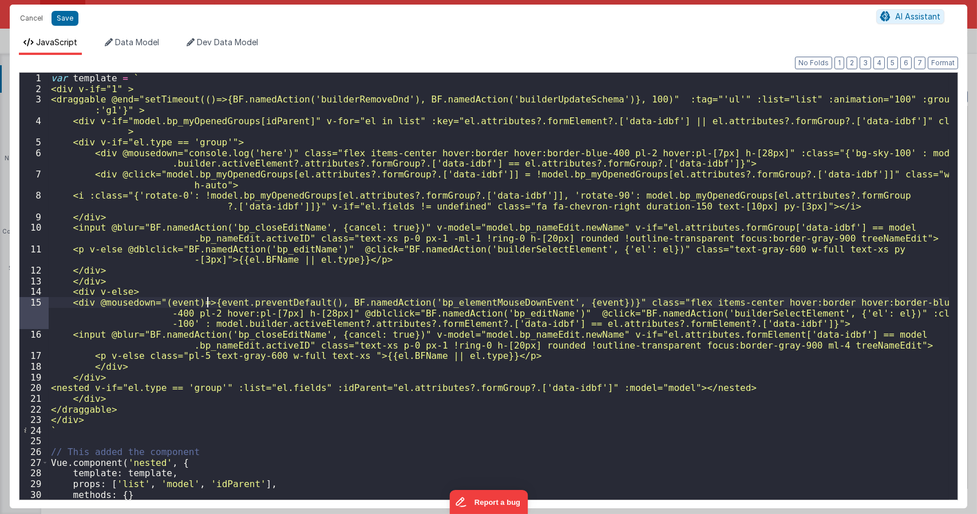
click at [206, 303] on div "var template = ` <div v-if="1" > <draggable @end="setTimeout(()=>{BF.namedActio…" at bounding box center [499, 297] width 901 height 448
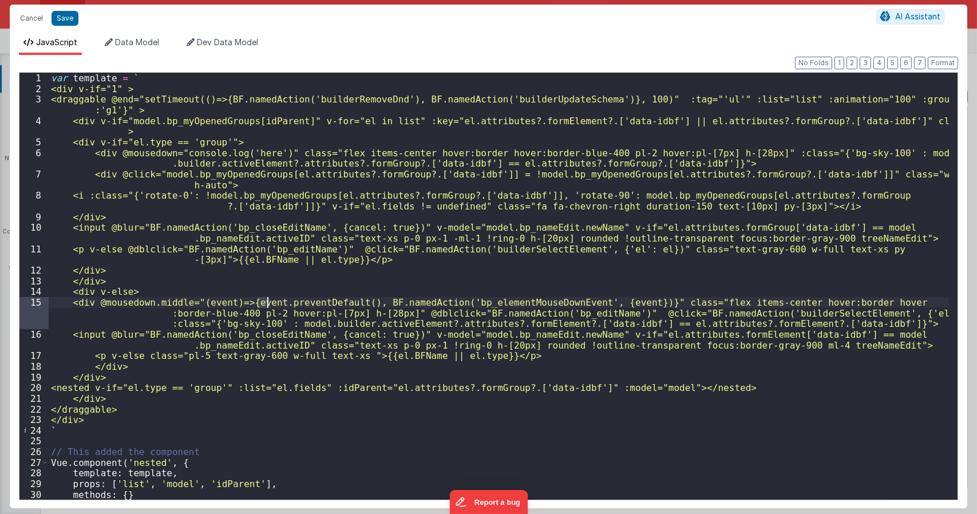
drag, startPoint x: 256, startPoint y: 301, endPoint x: 265, endPoint y: 301, distance: 9.2
click at [265, 301] on div "var template = ` <div v-if="1" > <draggable @end="setTimeout(()=>{BF.namedActio…" at bounding box center [499, 297] width 901 height 448
click at [208, 153] on div "var template = ` <div v-if="1" > <draggable @end="setTimeout(()=>{BF.namedActio…" at bounding box center [499, 297] width 901 height 448
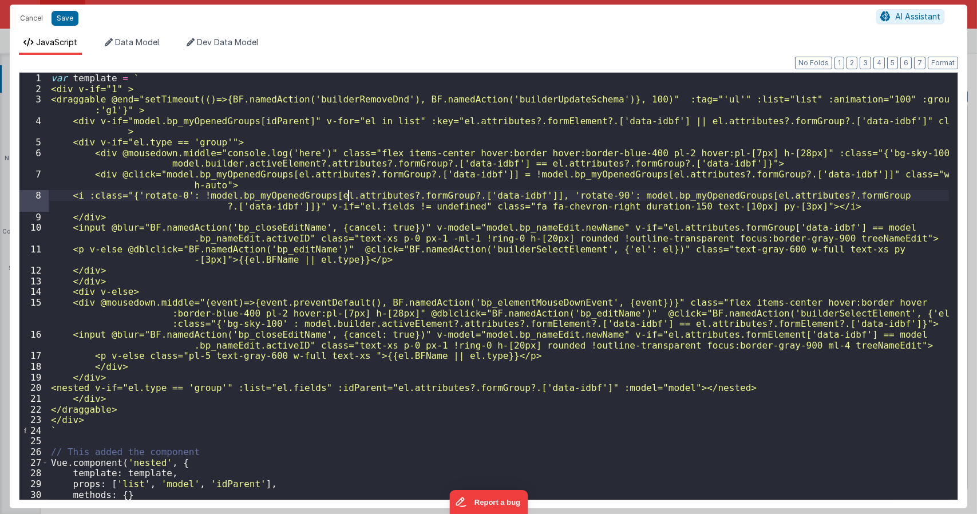
click at [347, 195] on div "var template = ` <div v-if="1" > <draggable @end="setTimeout(()=>{BF.namedActio…" at bounding box center [499, 297] width 901 height 448
type textarea "Dnd version - my baby, please don't touch"
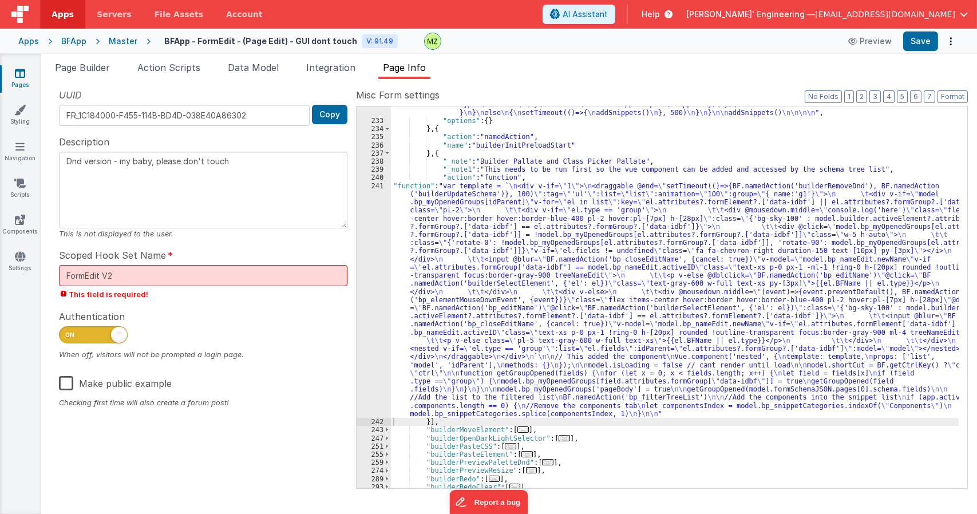
drag, startPoint x: 536, startPoint y: 229, endPoint x: 509, endPoint y: 227, distance: 27.0
click at [535, 228] on div ""function" : "model.builder.loadProgress = 10 \n\n function addSnippets() \n { …" at bounding box center [675, 267] width 568 height 480
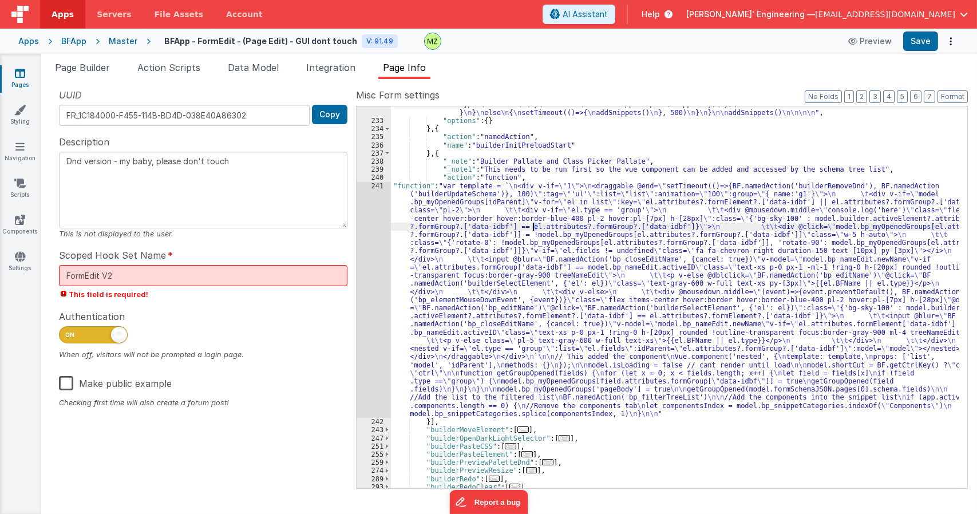
click at [384, 188] on div "241" at bounding box center [374, 300] width 34 height 236
click at [378, 190] on div "241" at bounding box center [374, 300] width 34 height 236
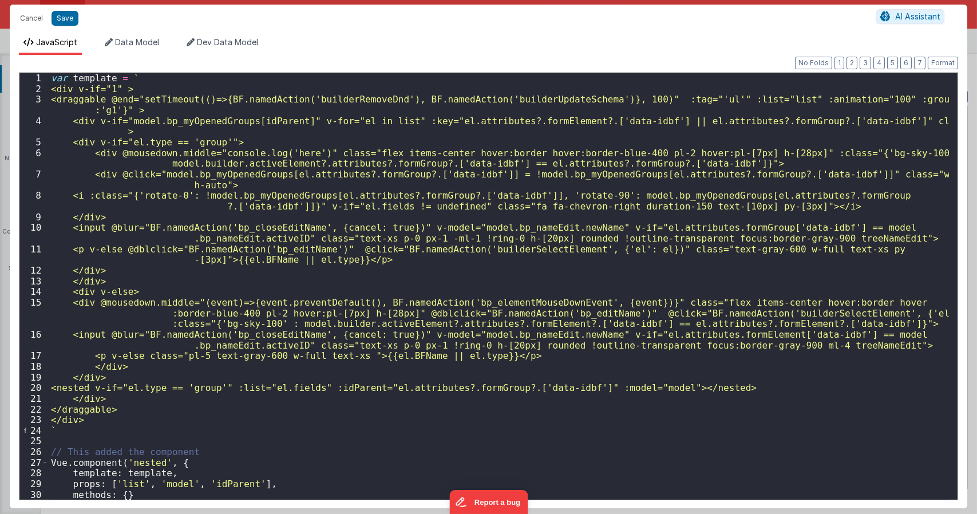
click at [242, 301] on div "var template = ` <div v-if="1" > <draggable @end="setTimeout(()=>{BF.namedActio…" at bounding box center [499, 297] width 901 height 448
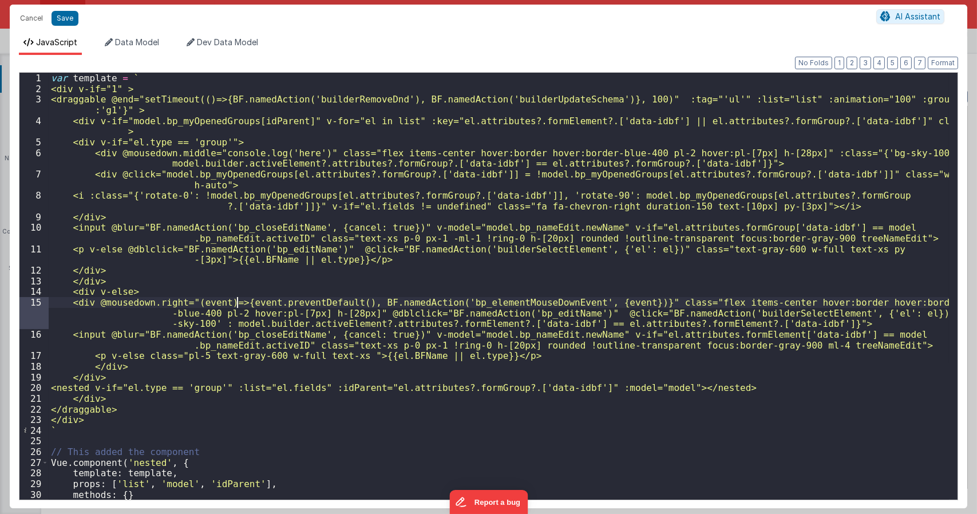
click at [220, 153] on div "var template = ` <div v-if="1" > <draggable @end="setTimeout(()=>{BF.namedActio…" at bounding box center [499, 297] width 901 height 448
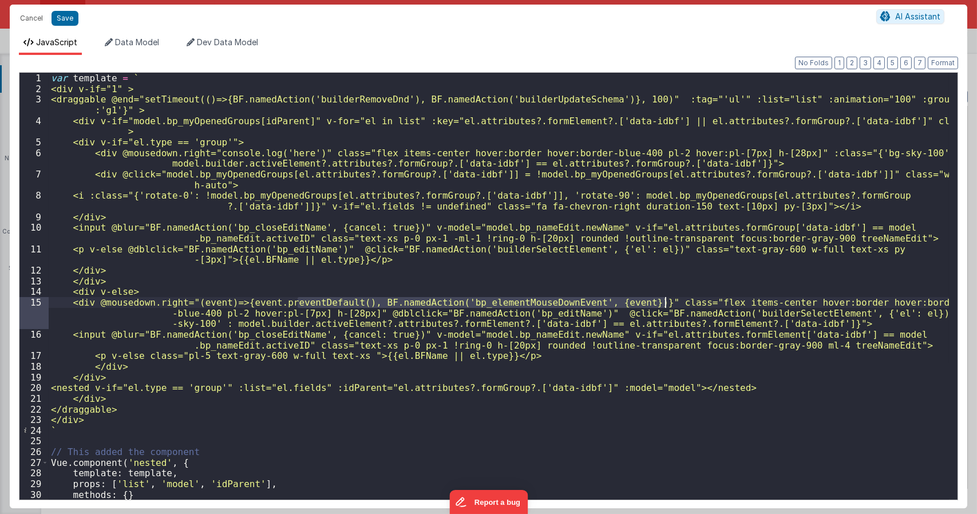
drag, startPoint x: 298, startPoint y: 302, endPoint x: 667, endPoint y: 302, distance: 368.2
click at [667, 302] on div "var template = ` <div v-if="1" > <draggable @end="setTimeout(()=>{BF.namedActio…" at bounding box center [499, 297] width 901 height 448
drag, startPoint x: 682, startPoint y: 302, endPoint x: 250, endPoint y: 301, distance: 432.3
click at [250, 301] on div "var template = ` <div v-if="1" > <draggable @end="setTimeout(()=>{BF.namedActio…" at bounding box center [499, 297] width 901 height 448
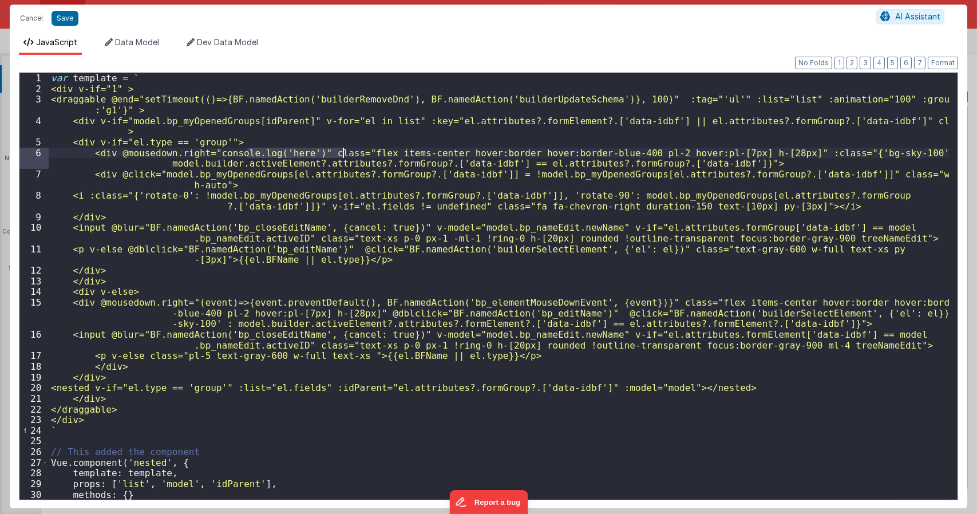
drag, startPoint x: 248, startPoint y: 151, endPoint x: 344, endPoint y: 155, distance: 95.7
click at [344, 155] on div "var template = ` <div v-if="1" > <draggable @end="setTimeout(()=>{BF.namedActio…" at bounding box center [499, 297] width 901 height 448
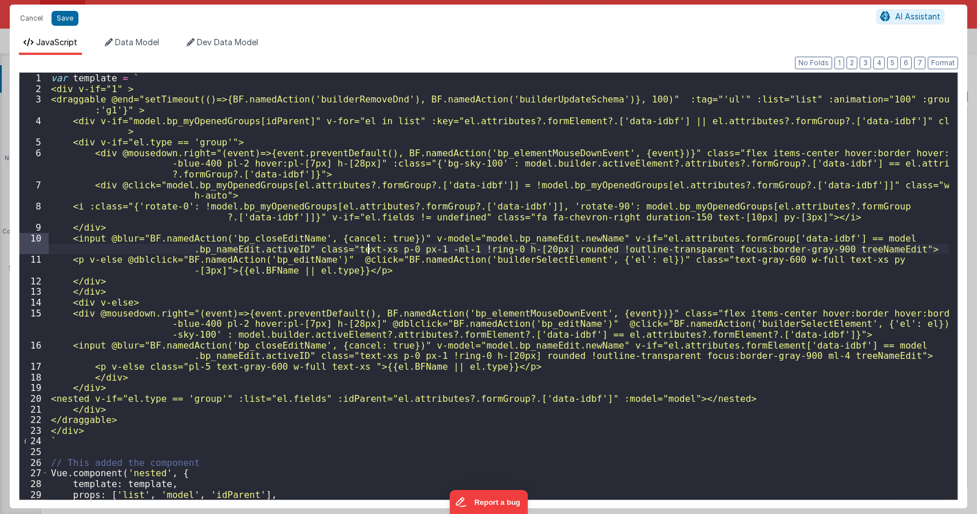
click at [369, 248] on div "var template = ` <div v-if="1" > <draggable @end="setTimeout(()=>{BF.namedActio…" at bounding box center [499, 297] width 901 height 448
type textarea "Dnd version - my baby, please don't touch"
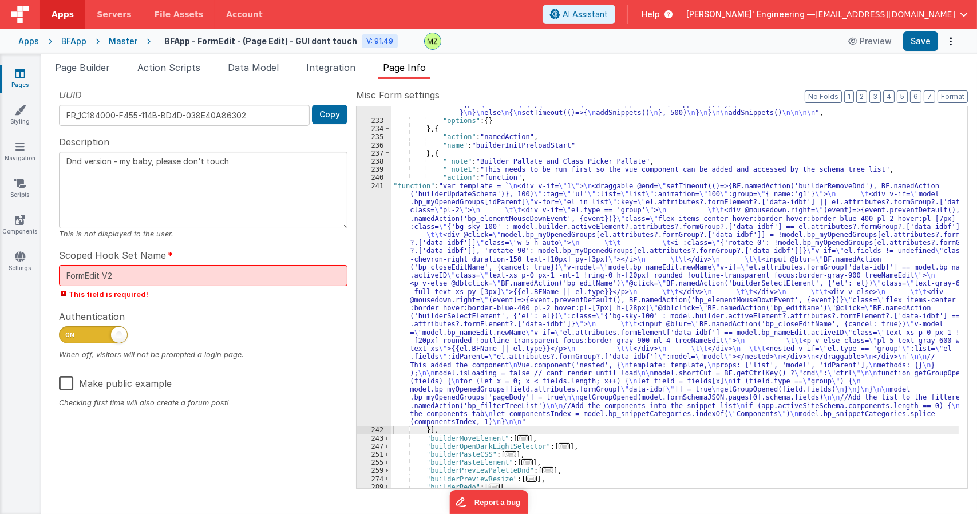
click at [555, 197] on div ""function" : "model.builder.loadProgress = 10 \n\n function addSnippets() \n { …" at bounding box center [675, 267] width 568 height 480
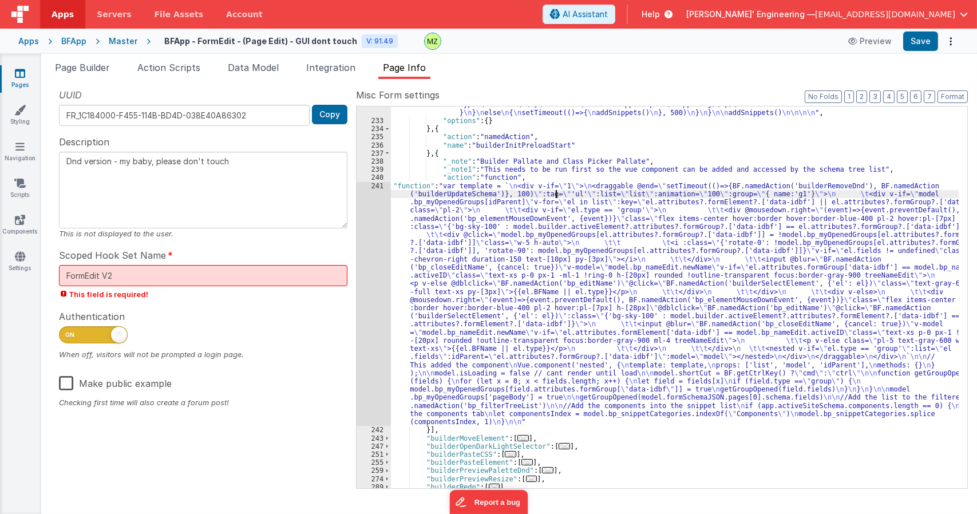
click at [513, 206] on div ""function" : "model.builder.loadProgress = 10 \n\n function addSnippets() \n { …" at bounding box center [675, 267] width 568 height 480
click at [89, 447] on div "UUID FR_1C184000-F455-114B-BD4D-038E40A86302 Copy Description Dnd version - my …" at bounding box center [203, 288] width 306 height 400
click at [247, 75] on li "Data Model" at bounding box center [253, 70] width 60 height 18
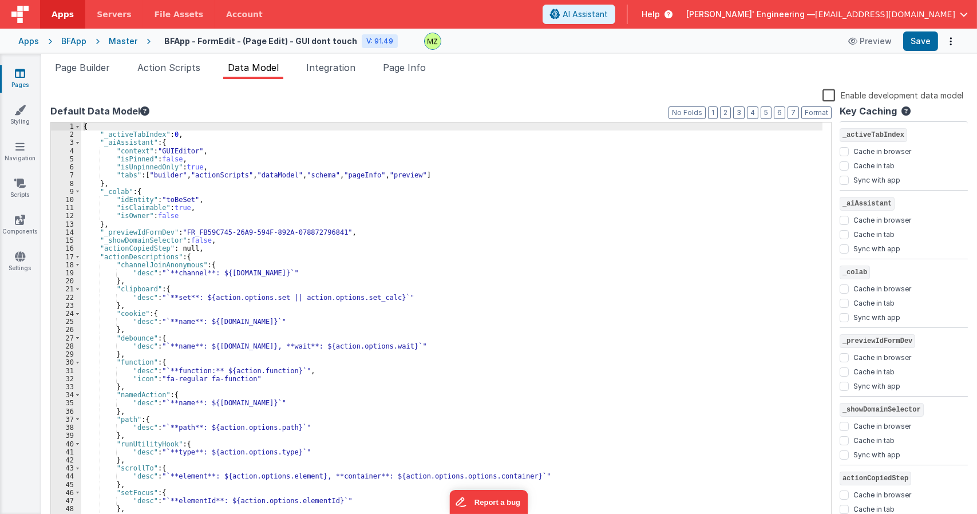
click at [253, 228] on div "{ "_activeTabIndex" : 0 , "_aiAssistant" : { "context" : "GUIEditor" , "isPinne…" at bounding box center [452, 331] width 742 height 417
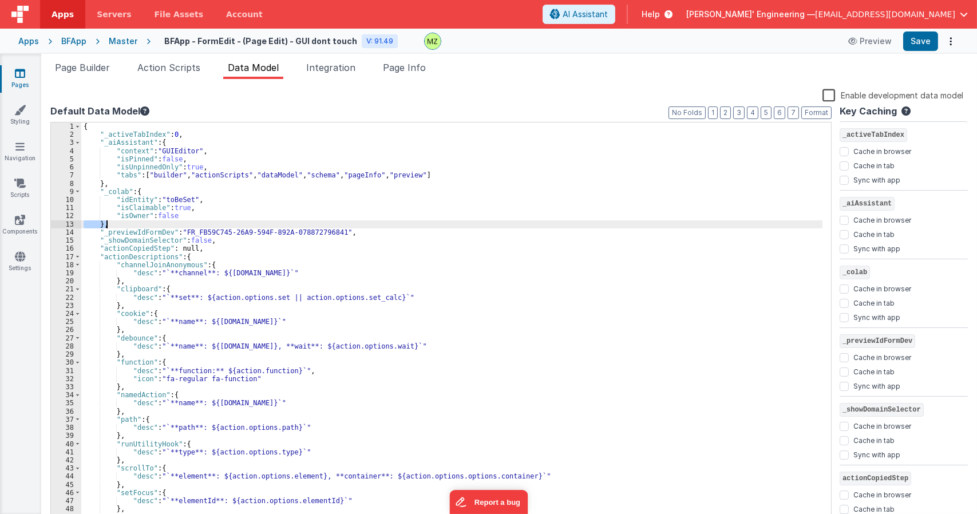
click at [253, 228] on div "{ "_activeTabIndex" : 0 , "_aiAssistant" : { "context" : "GUIEditor" , "isPinne…" at bounding box center [452, 331] width 742 height 417
click at [257, 234] on div "{ "_activeTabIndex" : 0 , "_aiAssistant" : { "context" : "GUIEditor" , "isPinne…" at bounding box center [452, 331] width 742 height 417
drag, startPoint x: 329, startPoint y: 231, endPoint x: 183, endPoint y: 231, distance: 145.4
click at [182, 232] on div "{ "_activeTabIndex" : 0 , "_aiAssistant" : { "context" : "GUIEditor" , "isPinne…" at bounding box center [452, 331] width 742 height 417
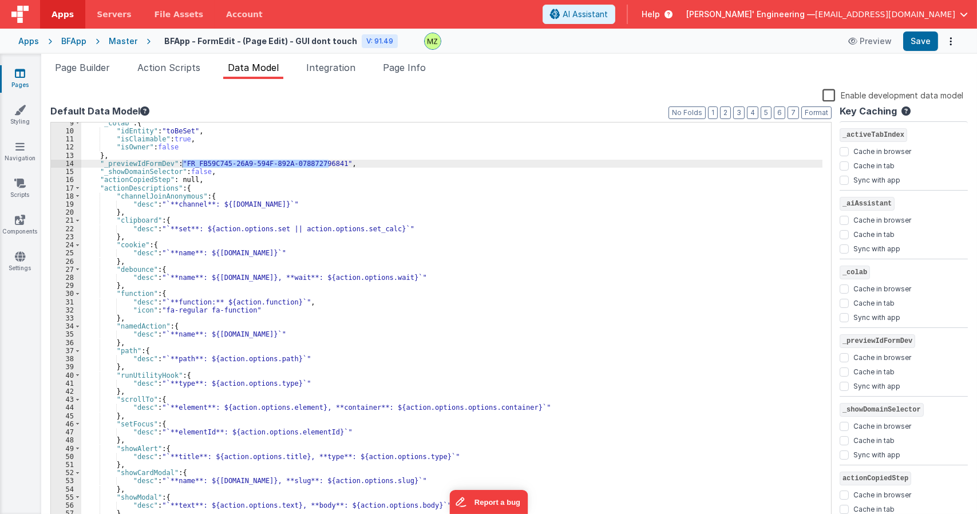
scroll to position [103, 0]
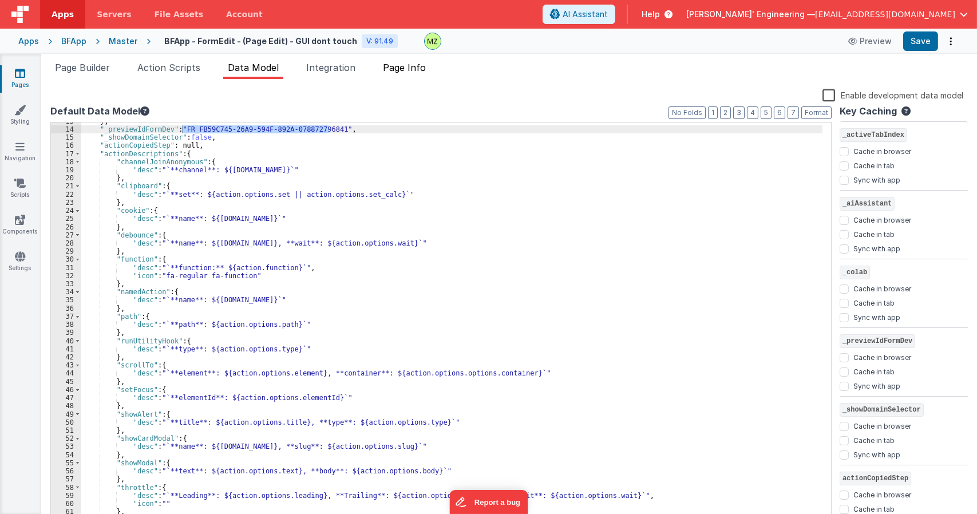
click at [401, 72] on span "Page Info" at bounding box center [404, 67] width 43 height 11
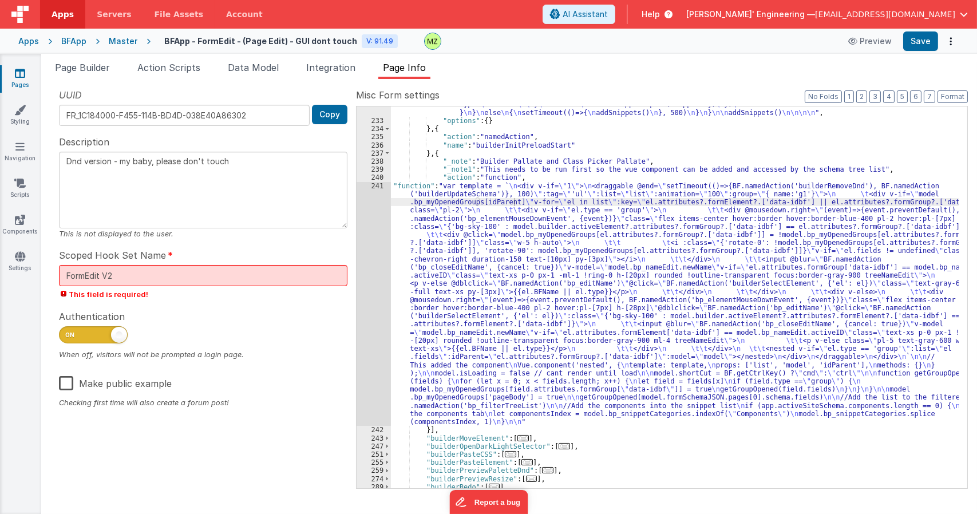
click at [535, 204] on div ""function" : "model.builder.loadProgress = 10 \n\n function addSnippets() \n { …" at bounding box center [675, 267] width 568 height 480
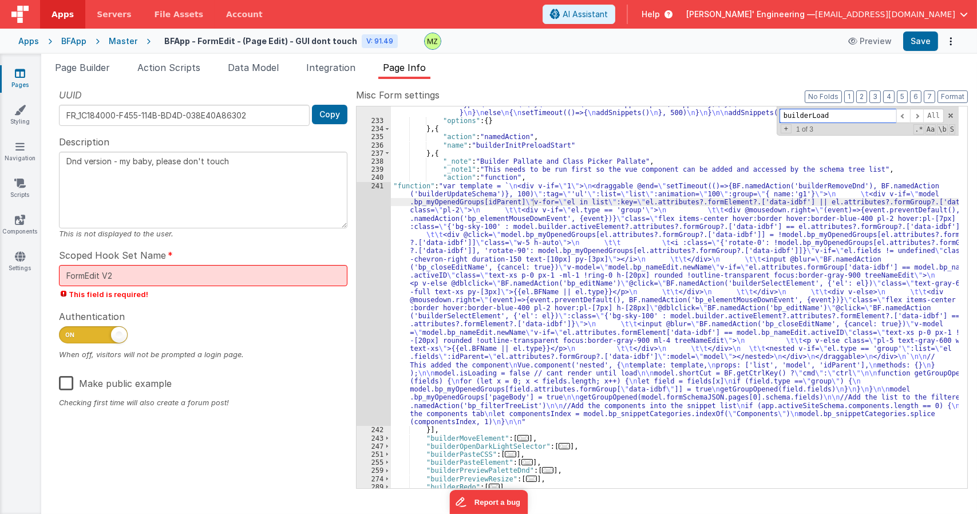
paste input "FR_FB59C745-26A9-594F-892A-078872796841"
type input "builderLoad"
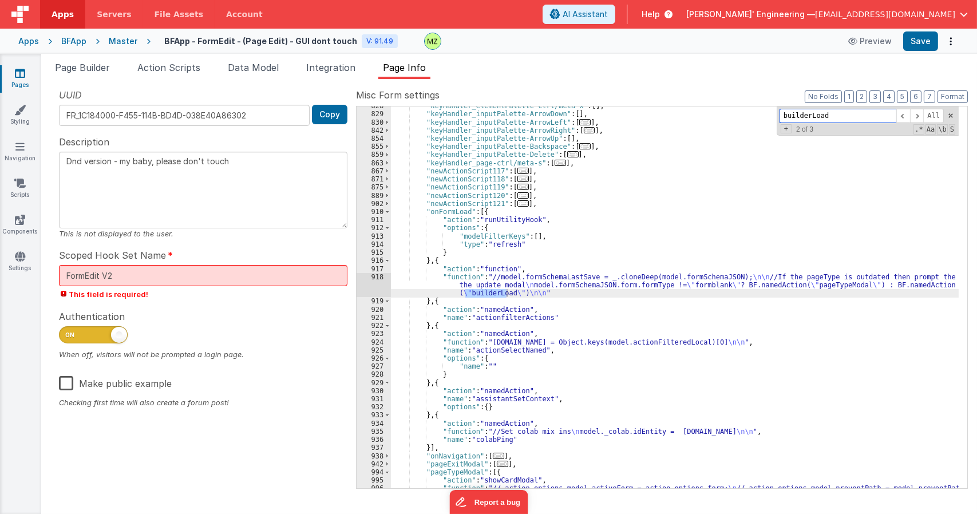
scroll to position [1820, 0]
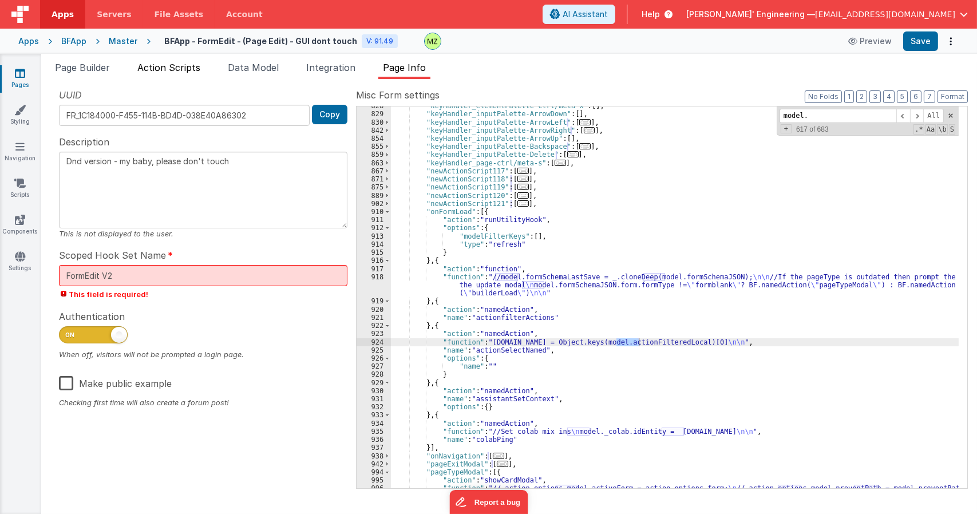
click at [181, 68] on span "Action Scripts" at bounding box center [168, 67] width 63 height 11
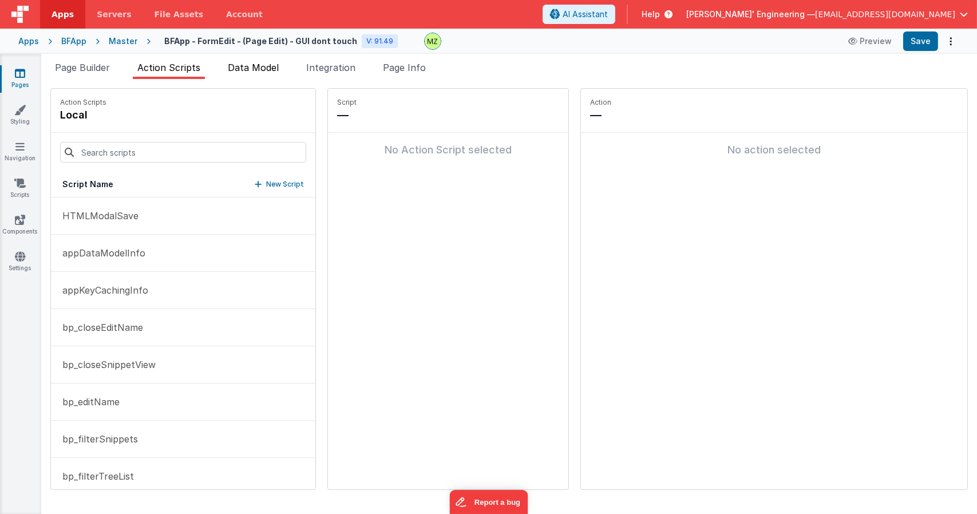
click at [250, 61] on li "Data Model" at bounding box center [253, 70] width 60 height 18
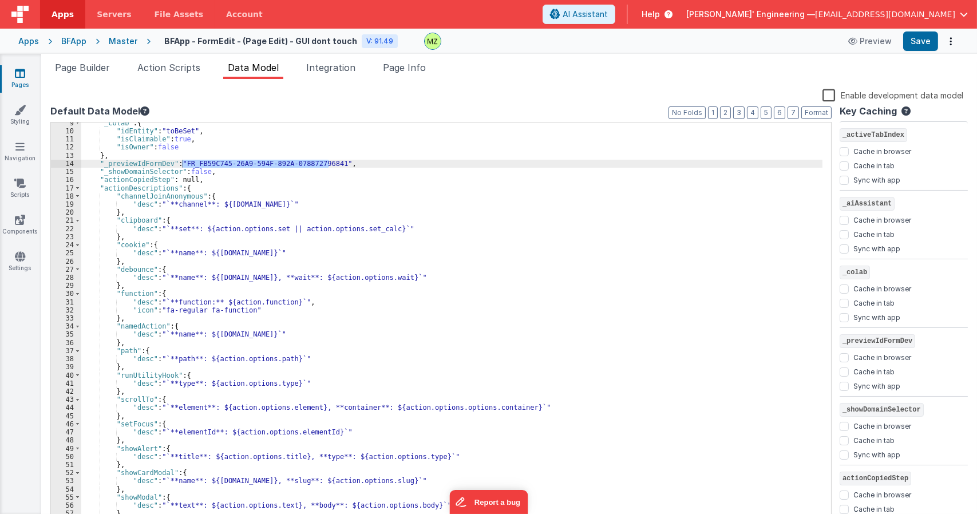
scroll to position [69, 0]
click at [198, 164] on div ""_colab" : { "idEntity" : "toBeSet" , "isClaimable" : true , "isOwner" : false …" at bounding box center [452, 323] width 742 height 401
click at [198, 164] on div ""_colab" : { "idEntity" : "toBeSet" , "isClaimable" : true , "isOwner" : false …" at bounding box center [452, 327] width 742 height 417
drag, startPoint x: 329, startPoint y: 163, endPoint x: 182, endPoint y: 163, distance: 147.2
click at [182, 163] on div ""_colab" : { "idEntity" : "toBeSet" , "isClaimable" : true , "isOwner" : false …" at bounding box center [452, 327] width 742 height 417
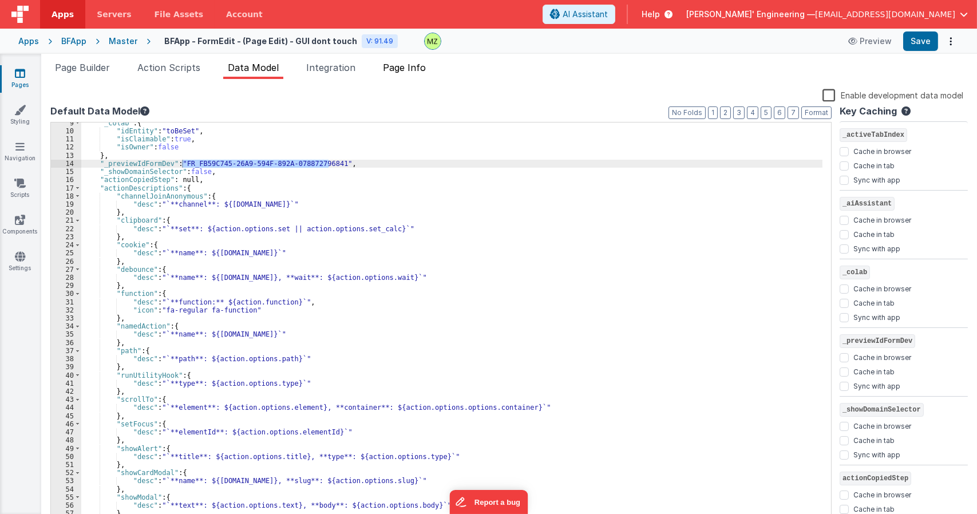
click at [421, 70] on span "Page Info" at bounding box center [404, 67] width 43 height 11
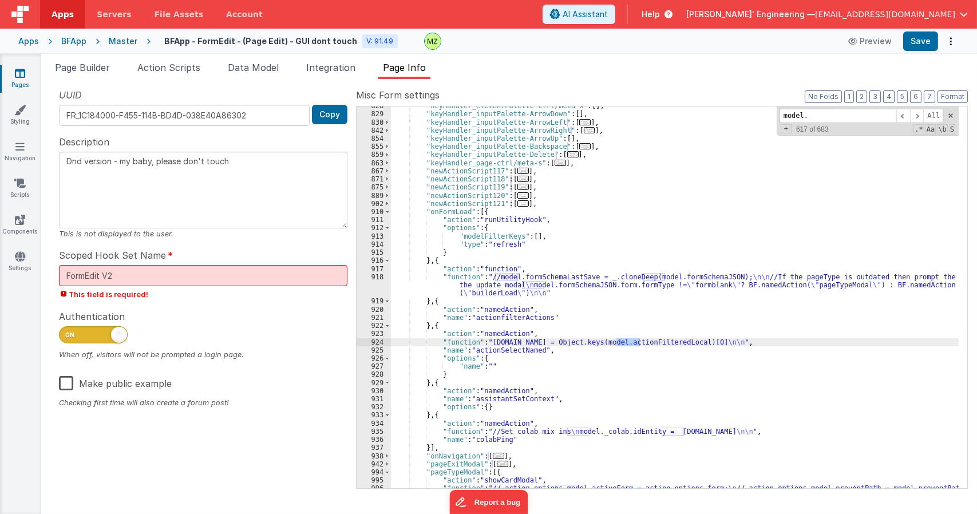
click at [732, 302] on div ""keyHandler_elementPalette-ctrl/meta-x" : [ ] , "keyHandler_inputPalette-ArrowD…" at bounding box center [675, 317] width 568 height 431
paste input "FR_FB59C745-26A9-594F-892A-078872796841"
click at [277, 76] on li "Data Model" at bounding box center [253, 70] width 60 height 18
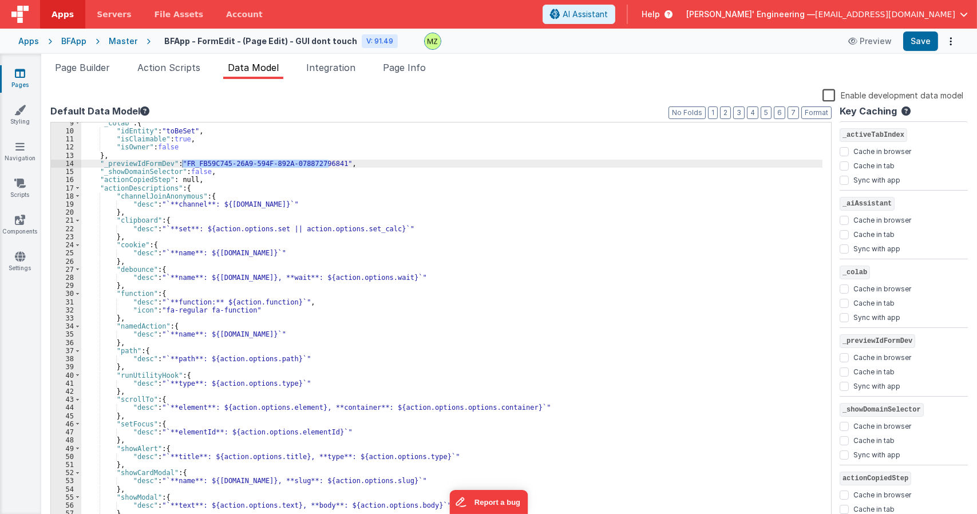
click at [243, 149] on div ""_colab" : { "idEntity" : "toBeSet" , "isClaimable" : true , "isOwner" : false …" at bounding box center [452, 327] width 742 height 417
drag, startPoint x: 166, startPoint y: 164, endPoint x: 103, endPoint y: 164, distance: 63.0
click at [103, 164] on div ""_colab" : { "idEntity" : "toBeSet" , "isClaimable" : true , "isOwner" : false …" at bounding box center [452, 327] width 742 height 417
click at [404, 62] on span "Page Info" at bounding box center [404, 67] width 43 height 11
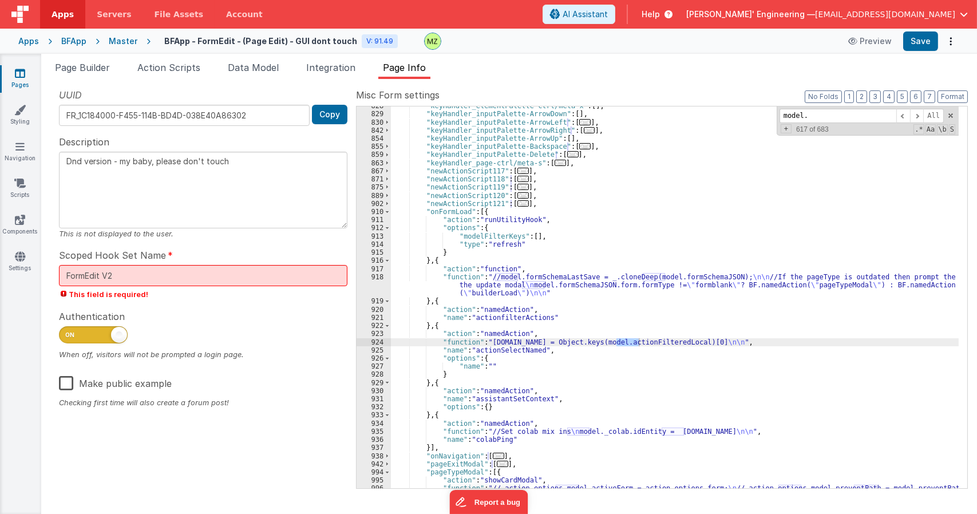
click at [632, 259] on div ""keyHandler_elementPalette-ctrl/meta-x" : [ ] , "keyHandler_inputPalette-ArrowD…" at bounding box center [675, 317] width 568 height 431
paste input "_previewIdFormDev"
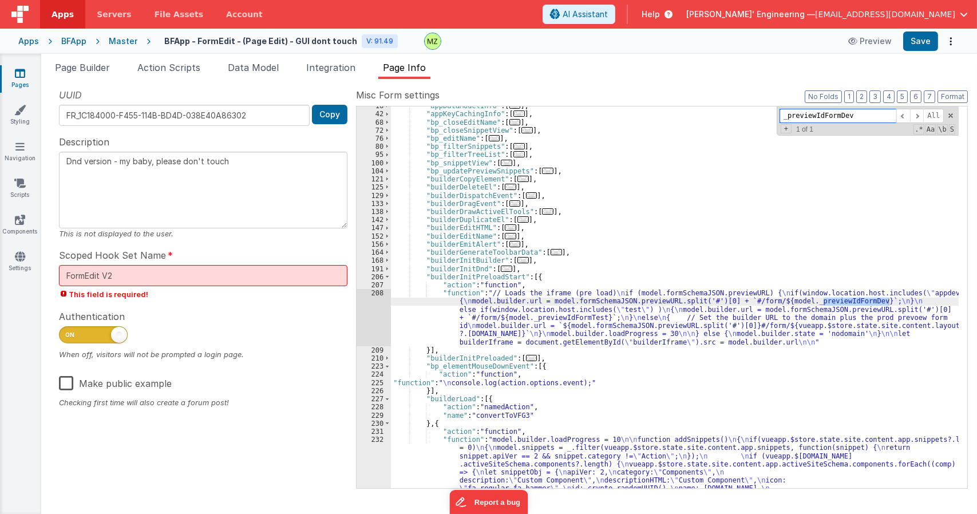
type input "_previewIdFormDev"
click at [542, 306] on div ""appDataModelInfo" : [ ... ] , "appKeyCachingInfo" : [ ... ] , "bp_closeEditNam…" at bounding box center [675, 342] width 568 height 480
click at [382, 295] on div "208" at bounding box center [374, 317] width 34 height 57
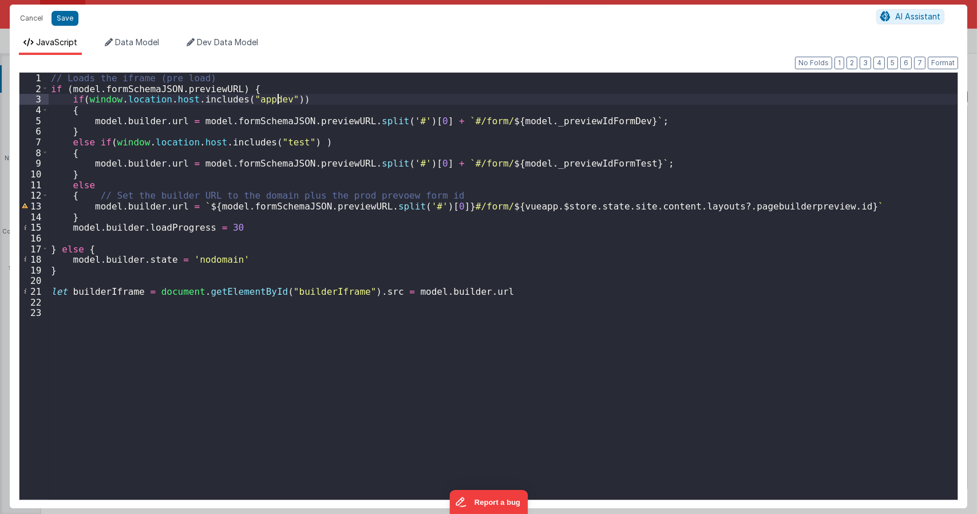
click at [279, 98] on div "// Loads the iframe (pre load) if ( model . formSchemaJSON . previewURL ) { if …" at bounding box center [503, 297] width 909 height 448
click at [282, 99] on div "// Loads the iframe (pre load) if ( model . formSchemaJSON . previewURL ) { if …" at bounding box center [503, 297] width 909 height 448
drag, startPoint x: 283, startPoint y: 100, endPoint x: 87, endPoint y: 98, distance: 195.8
click at [87, 98] on div "// Loads the iframe (pre load) if ( model . formSchemaJSON . previewURL ) { if …" at bounding box center [503, 297] width 909 height 448
click at [305, 97] on div "// Loads the iframe (pre load) if ( model . formSchemaJSON . previewURL ) { if …" at bounding box center [503, 297] width 909 height 448
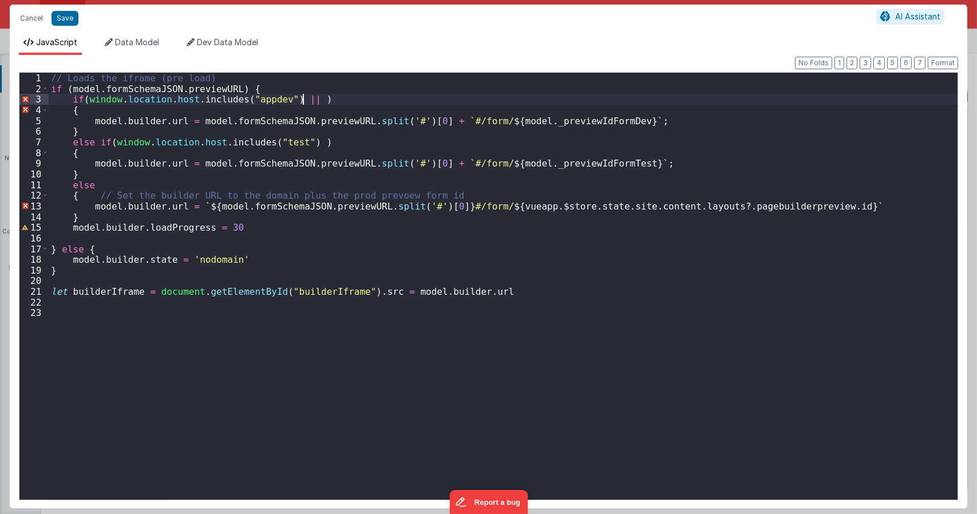
paste textarea
click at [476, 97] on div "// Loads the iframe (pre load) if ( model . formSchemaJSON . previewURL ) { if …" at bounding box center [503, 297] width 909 height 448
click at [480, 95] on div "// Loads the iframe (pre load) if ( model . formSchemaJSON . previewURL ) { if …" at bounding box center [503, 297] width 909 height 448
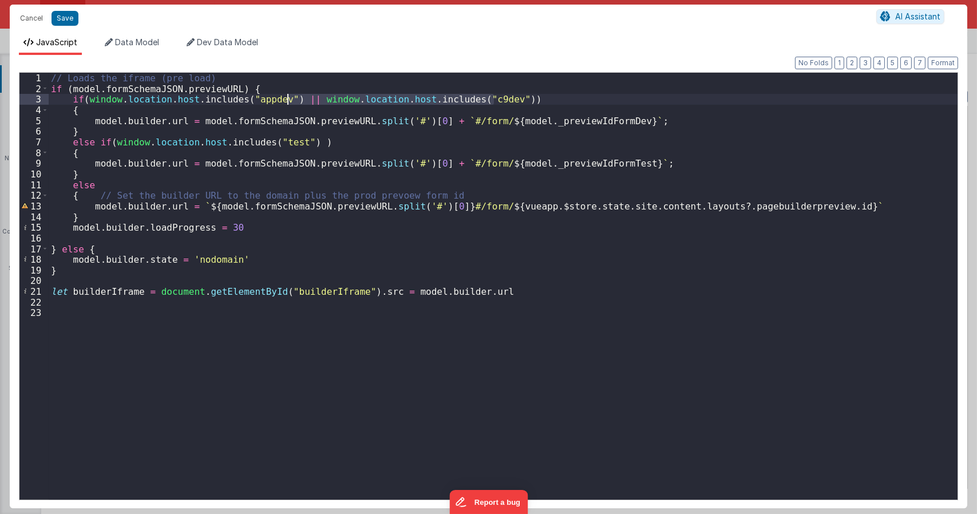
drag, startPoint x: 494, startPoint y: 98, endPoint x: 289, endPoint y: 98, distance: 205.6
click at [289, 98] on div "// Loads the iframe (pre load) if ( model . formSchemaJSON . previewURL ) { if …" at bounding box center [503, 297] width 909 height 448
click at [496, 98] on div "// Loads the iframe (pre load) if ( model . formSchemaJSON . previewURL ) { if …" at bounding box center [503, 286] width 909 height 427
paste textarea
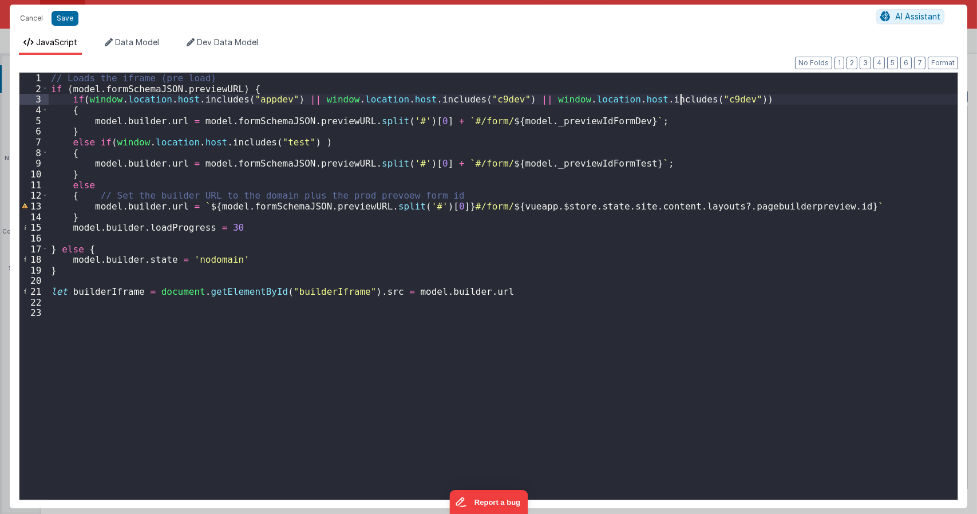
click at [679, 97] on div "// Loads the iframe (pre load) if ( model . formSchemaJSON . previewURL ) { if …" at bounding box center [503, 297] width 909 height 448
click at [691, 175] on div "// Loads the iframe (pre load) if ( model . formSchemaJSON . previewURL ) { if …" at bounding box center [503, 297] width 909 height 448
click at [695, 97] on div "// Loads the iframe (pre load) if ( model . formSchemaJSON . previewURL ) { if …" at bounding box center [503, 297] width 909 height 448
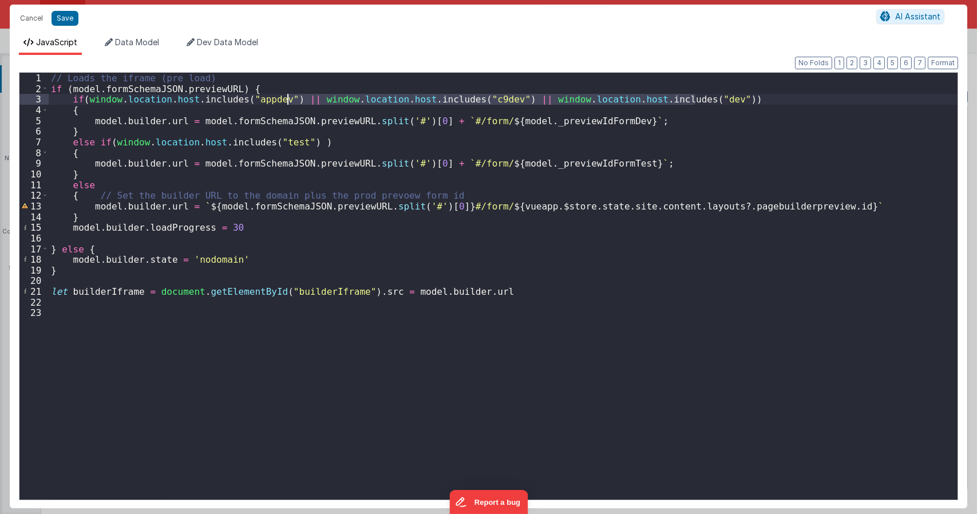
drag, startPoint x: 696, startPoint y: 98, endPoint x: 290, endPoint y: 100, distance: 405.4
click at [289, 101] on div "// Loads the iframe (pre load) if ( model . formSchemaJSON . previewURL ) { if …" at bounding box center [503, 297] width 909 height 448
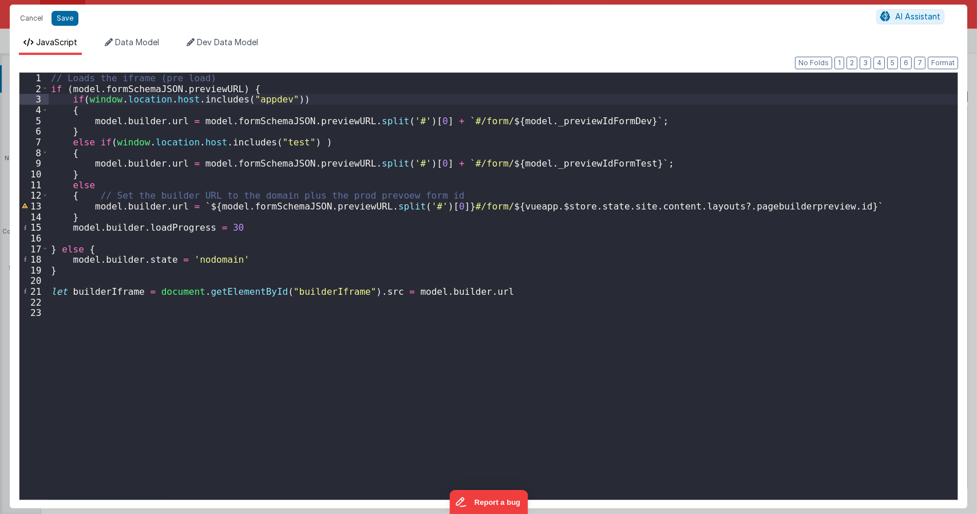
click at [259, 98] on div "// Loads the iframe (pre load) if ( model . formSchemaJSON . previewURL ) { if …" at bounding box center [503, 297] width 909 height 448
click at [325, 150] on div "// Loads the iframe (pre load) if ( model . formSchemaJSON . previewURL ) { if …" at bounding box center [503, 297] width 909 height 448
type textarea "Dnd version - my baby, please don't touch"
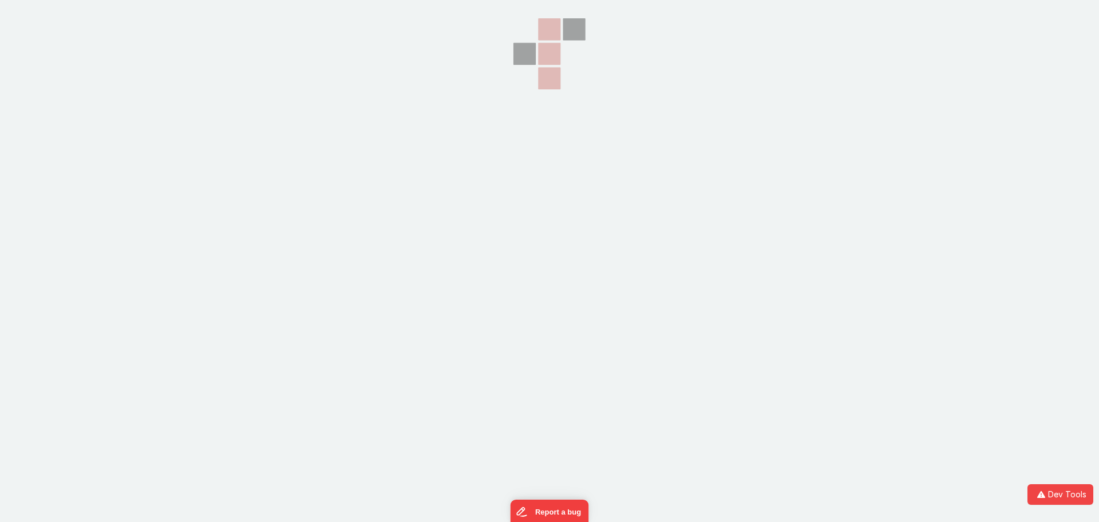
click at [810, 273] on div at bounding box center [549, 261] width 1099 height 522
click at [278, 88] on section at bounding box center [549, 130] width 1099 height 261
